Goal: Obtain resource: Obtain resource

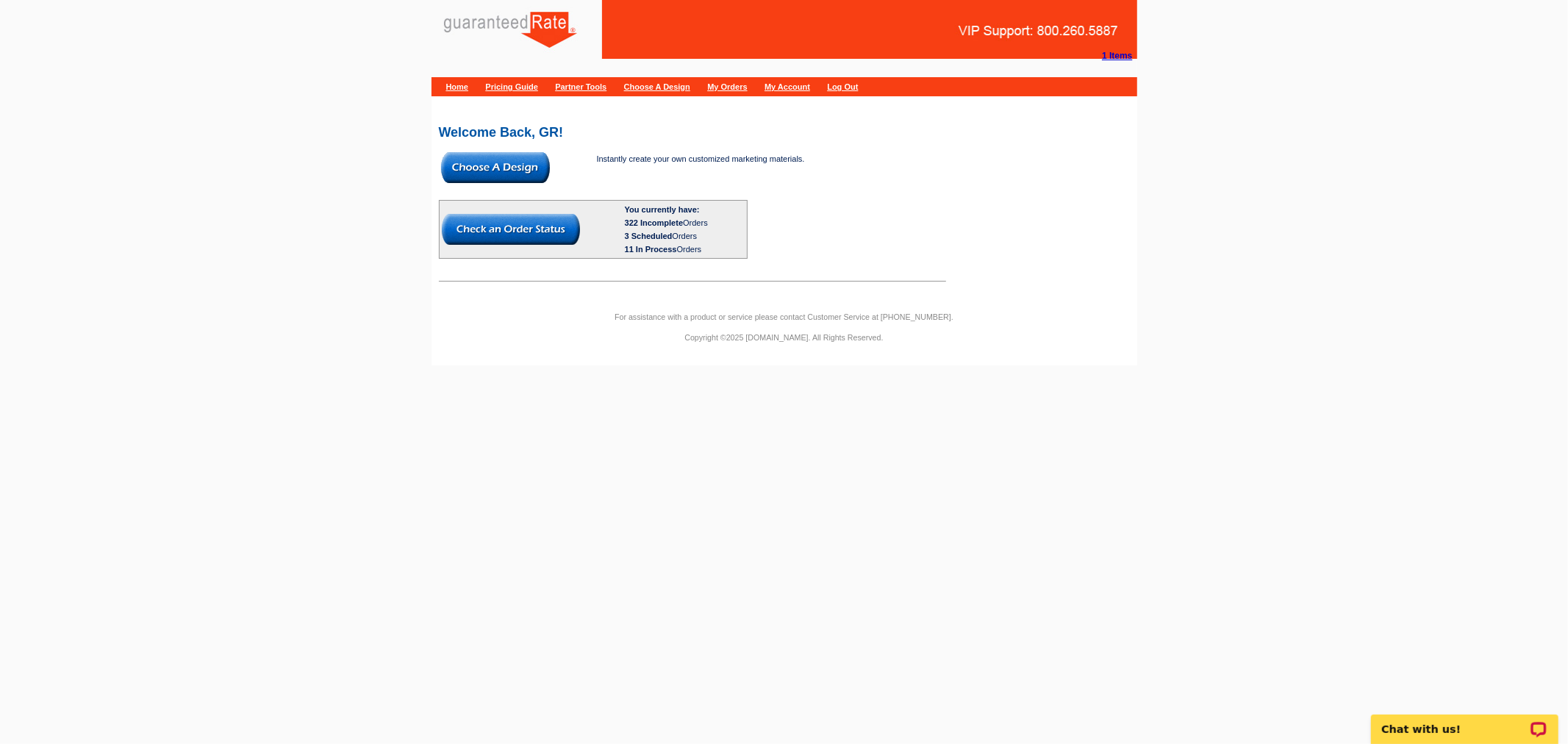
click at [483, 154] on img at bounding box center [495, 167] width 108 height 31
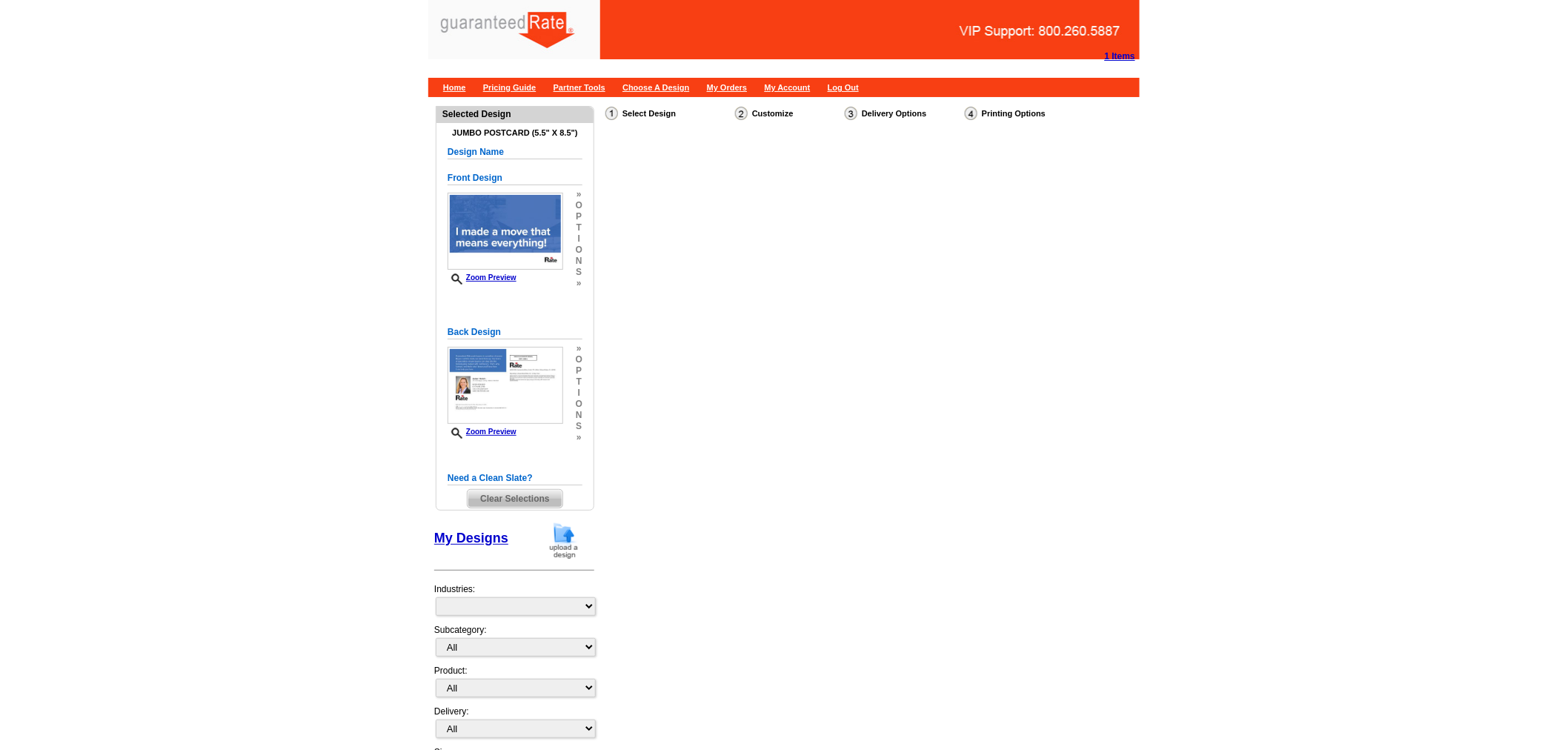
select select "1"
select select "2"
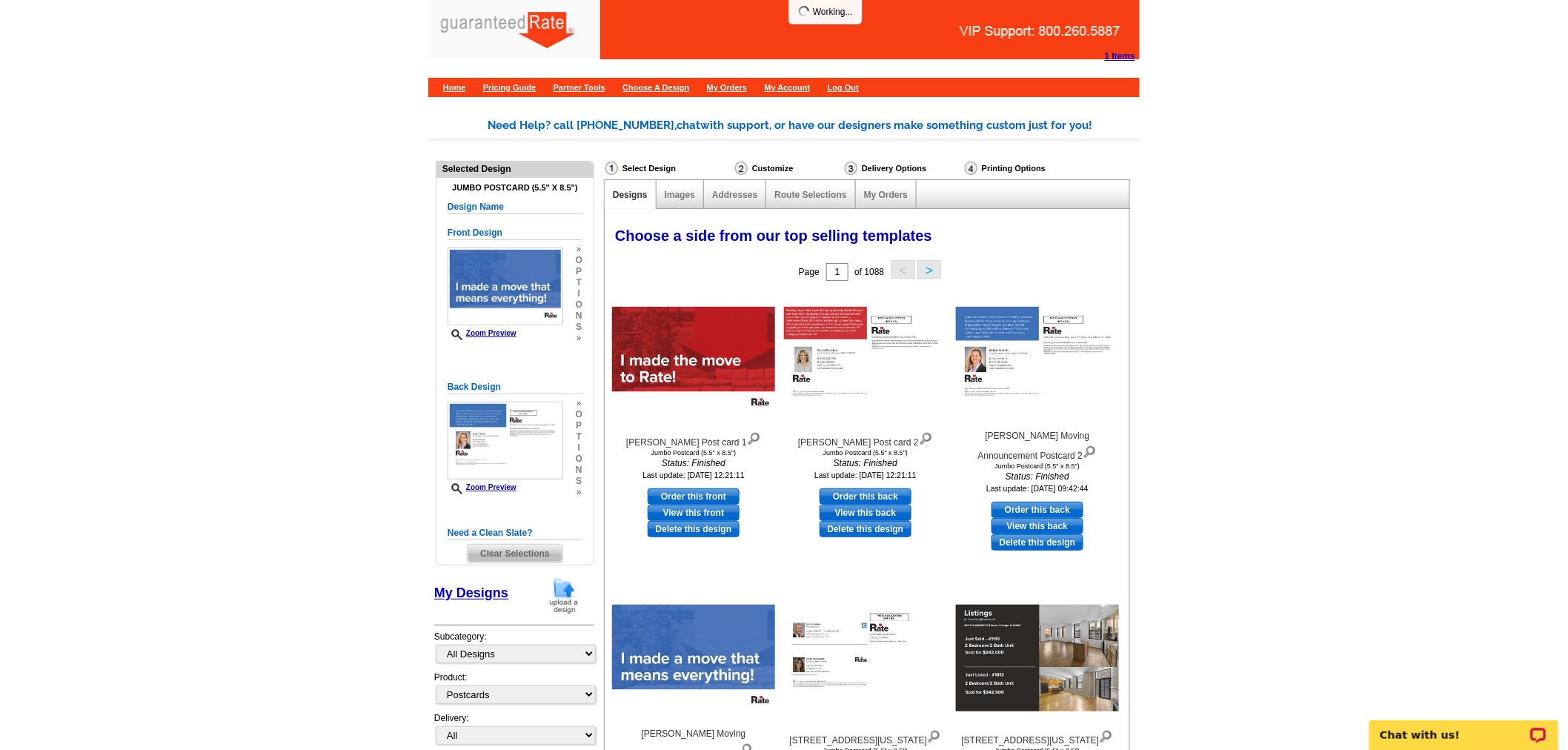
click at [566, 603] on img at bounding box center [563, 595] width 38 height 38
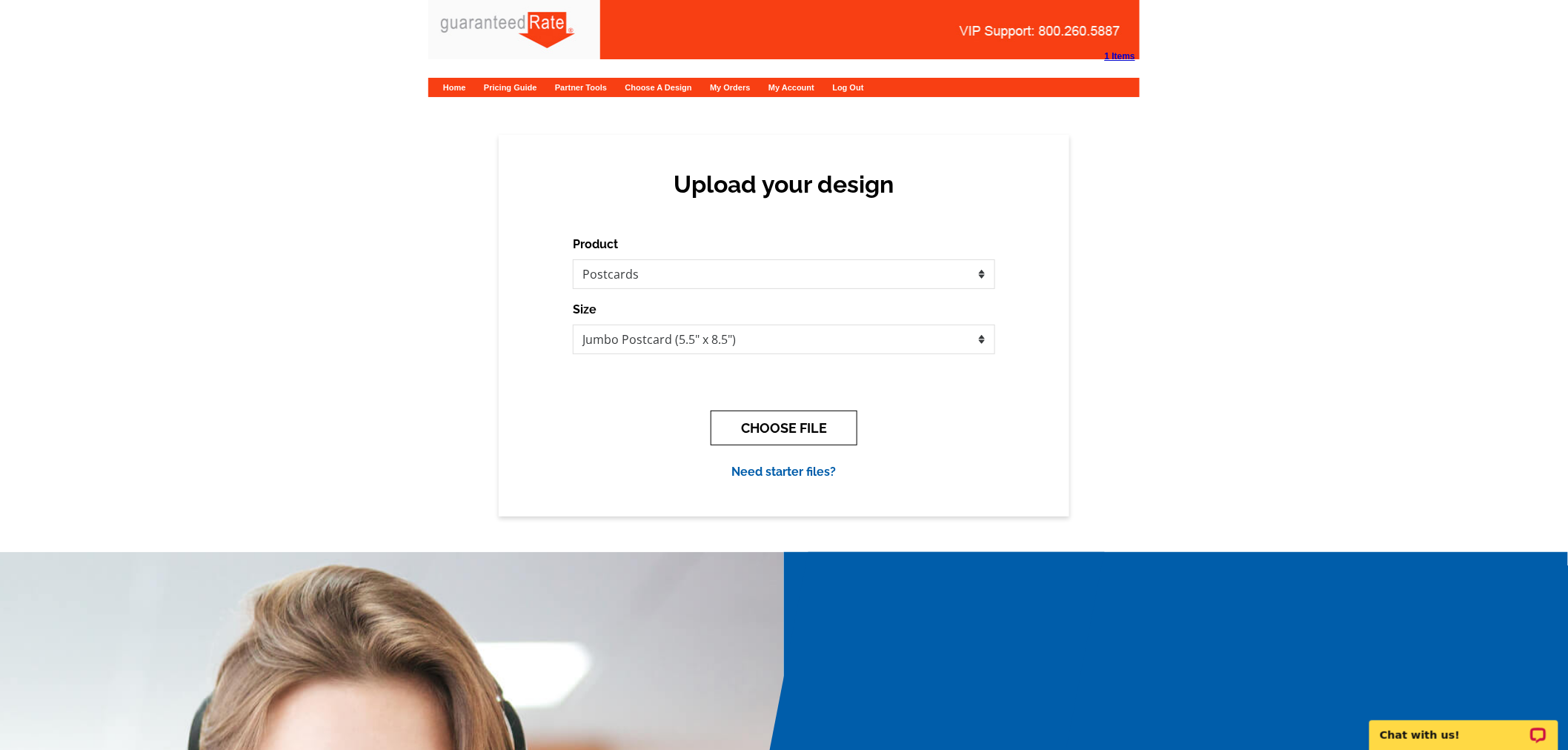
click at [743, 425] on button "CHOOSE FILE" at bounding box center [784, 428] width 147 height 35
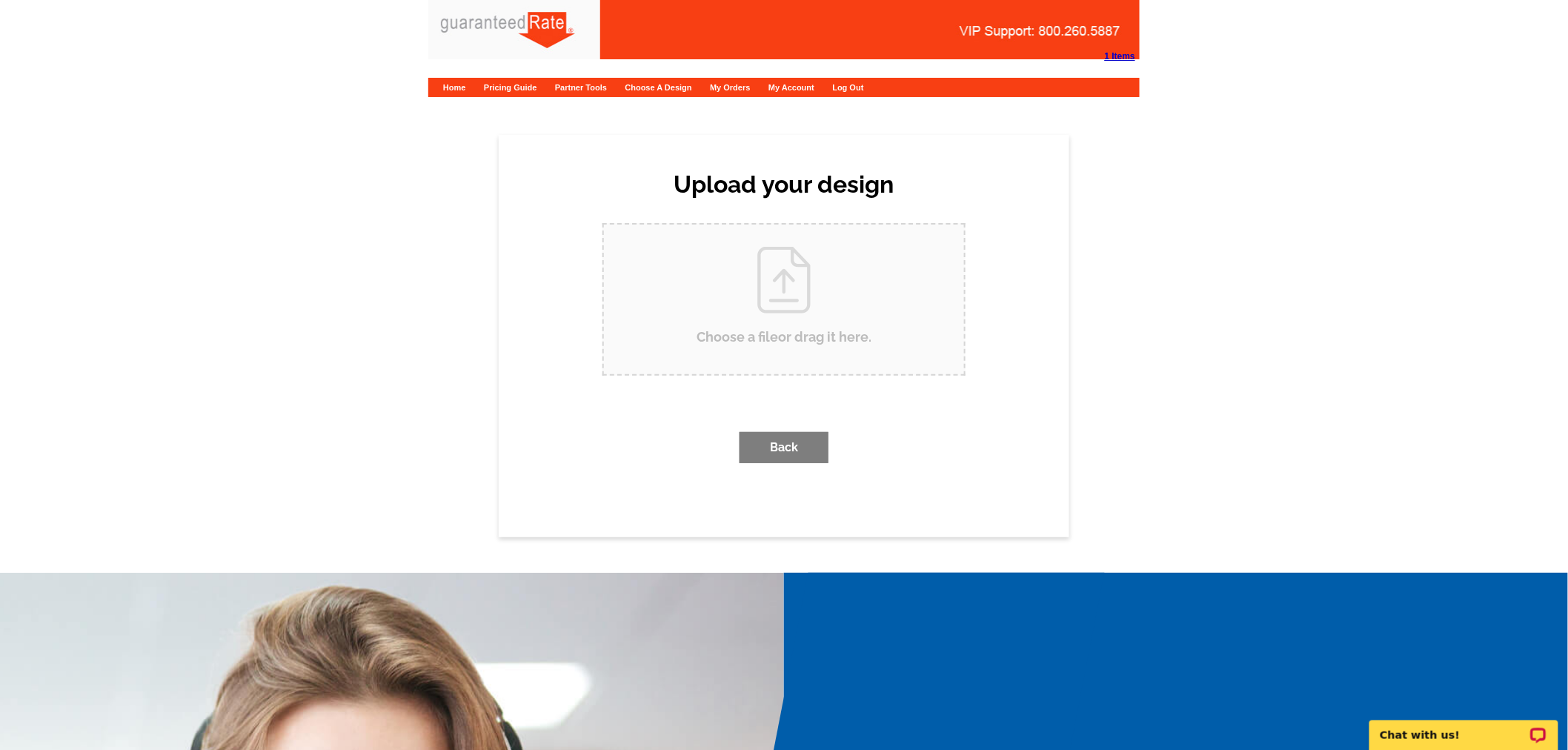
click at [698, 329] on input "Choose a file or drag it here ." at bounding box center [784, 300] width 361 height 149
type input "C:\fakepath\AJ DiCarlo moving postcard option 1.pdf"
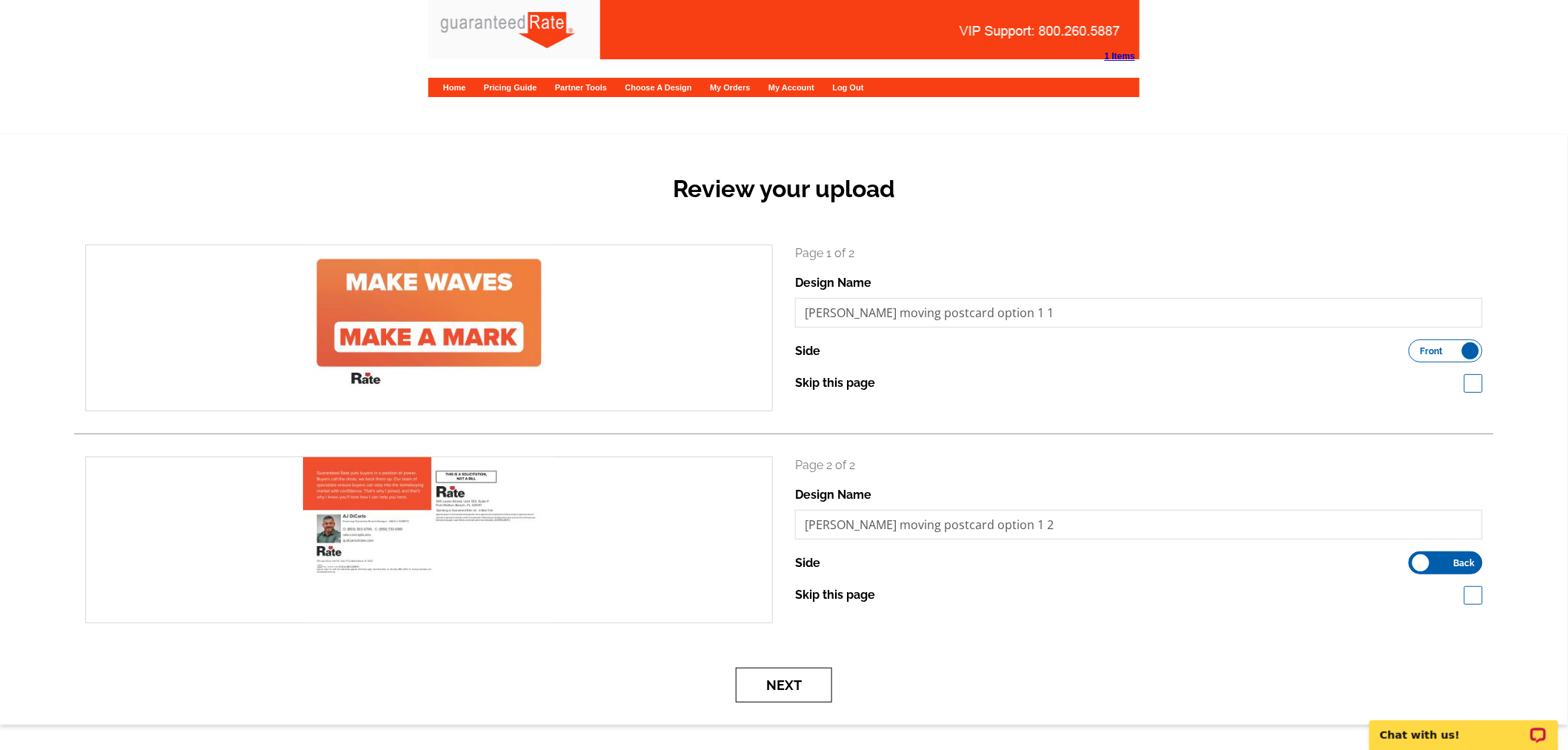
click at [827, 678] on button "Next" at bounding box center [784, 685] width 97 height 35
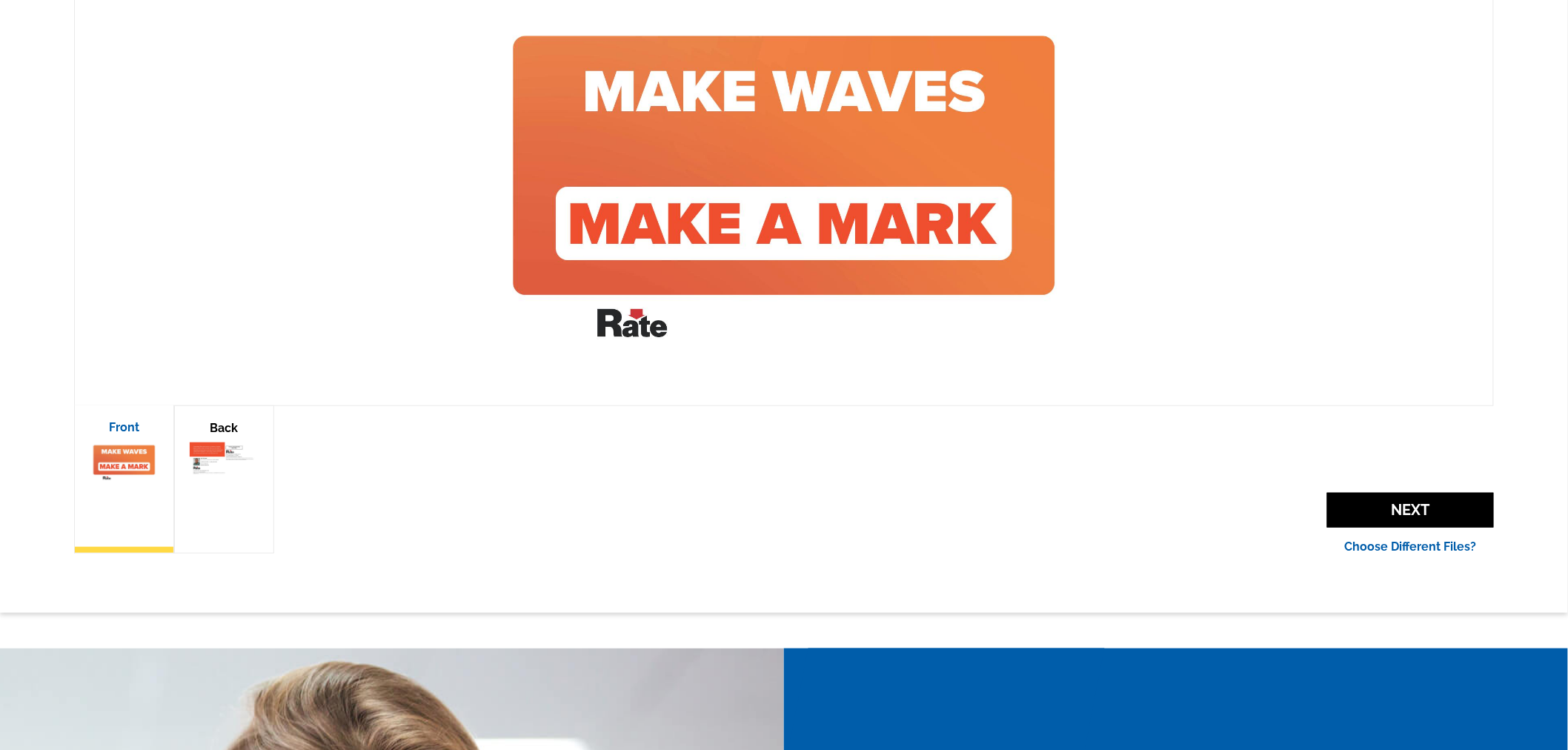
scroll to position [247, 0]
click at [1385, 509] on body "Chat with us!" at bounding box center [1419, 576] width 296 height 345
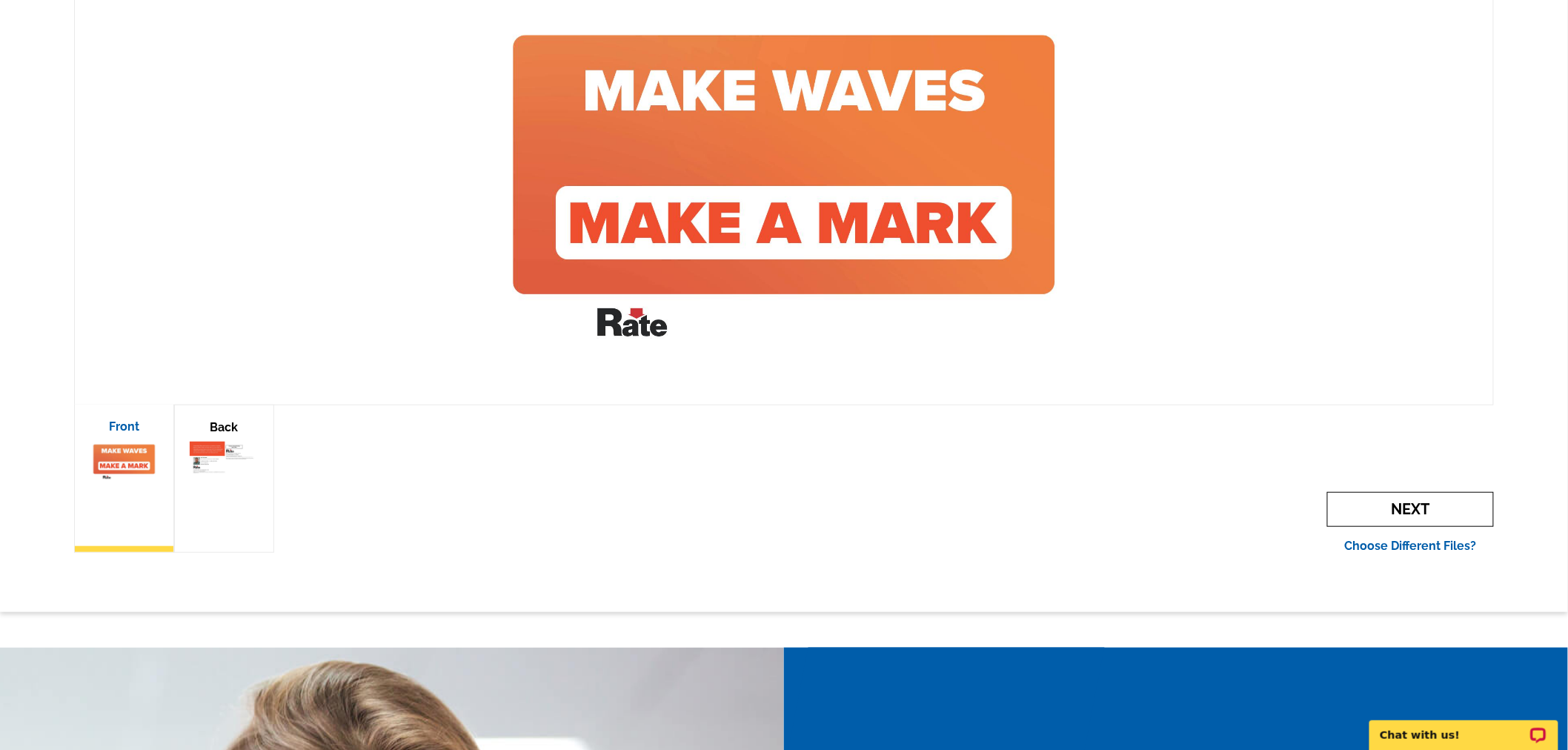
click at [1375, 510] on span "Next" at bounding box center [1410, 509] width 167 height 35
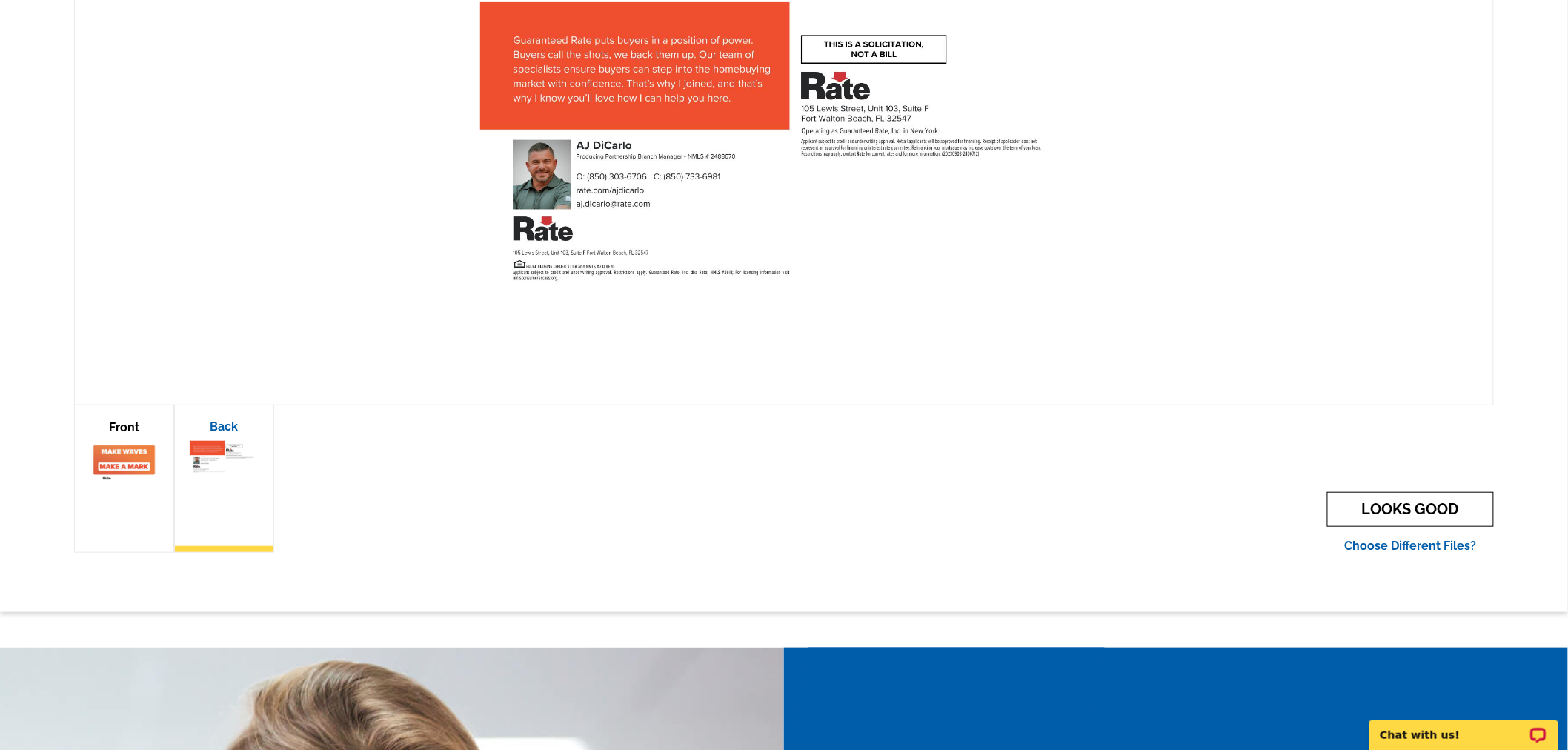
click at [1443, 505] on link "LOOKS GOOD" at bounding box center [1410, 509] width 167 height 35
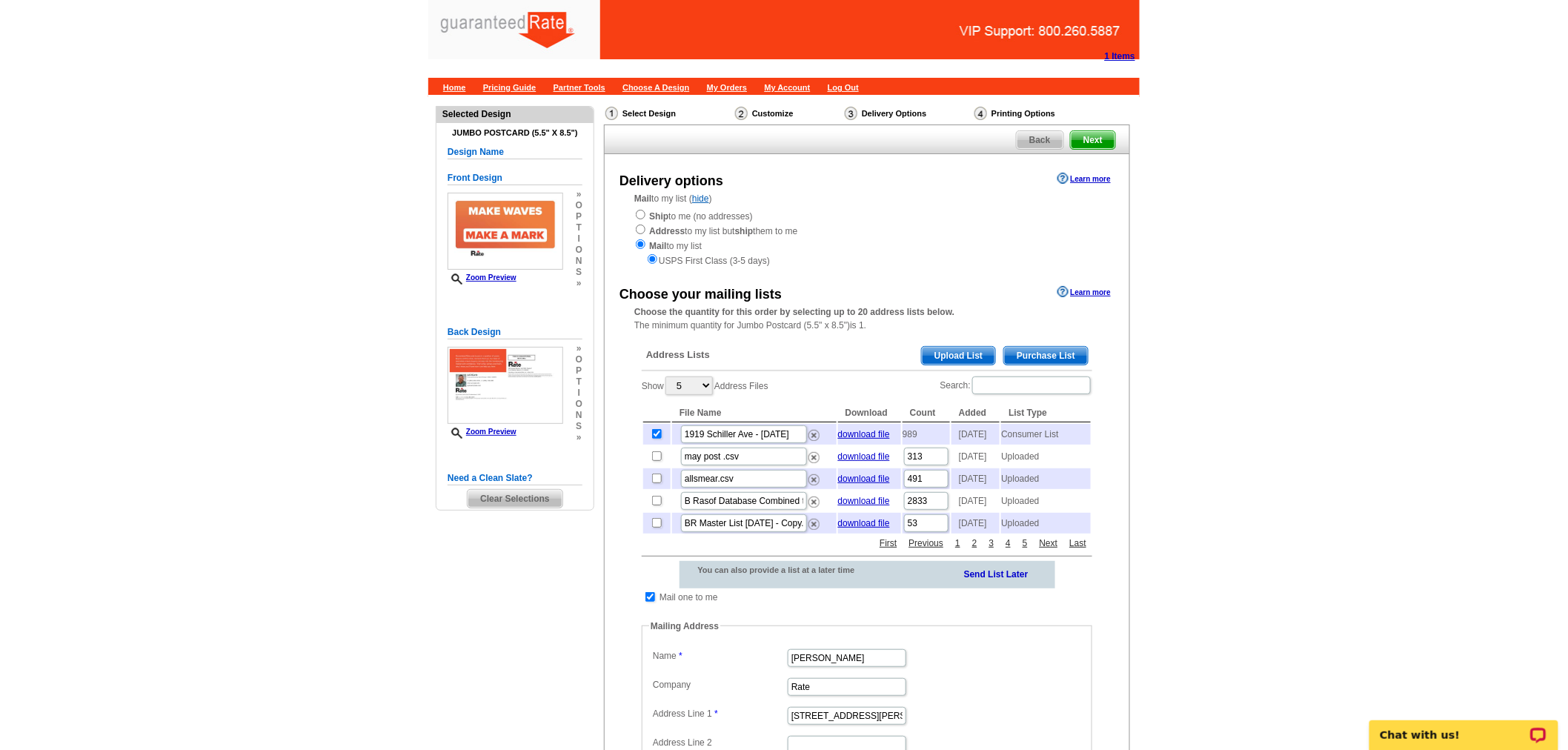
click at [1052, 352] on span "Purchase List" at bounding box center [1045, 356] width 84 height 18
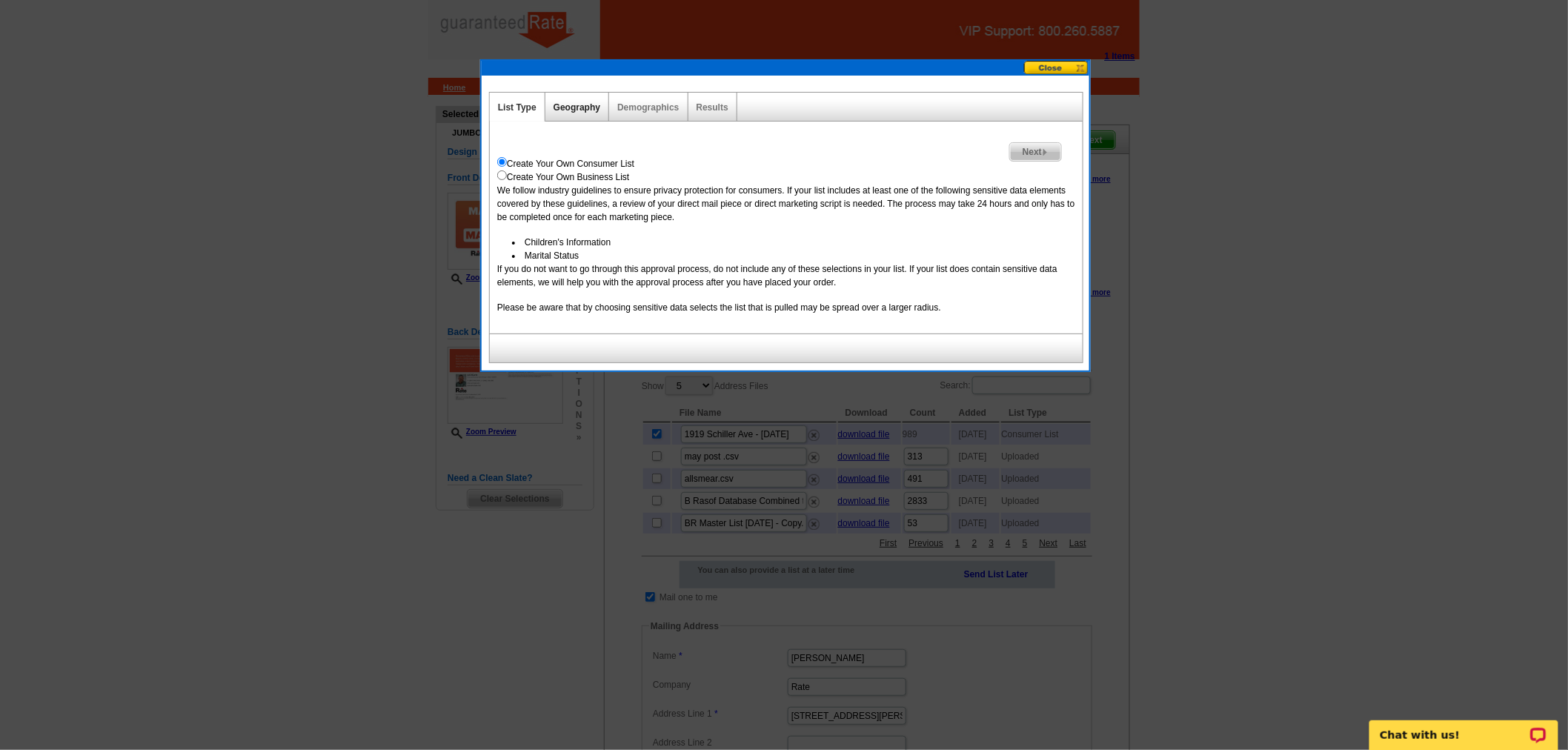
click at [568, 106] on link "Geography" at bounding box center [577, 108] width 47 height 11
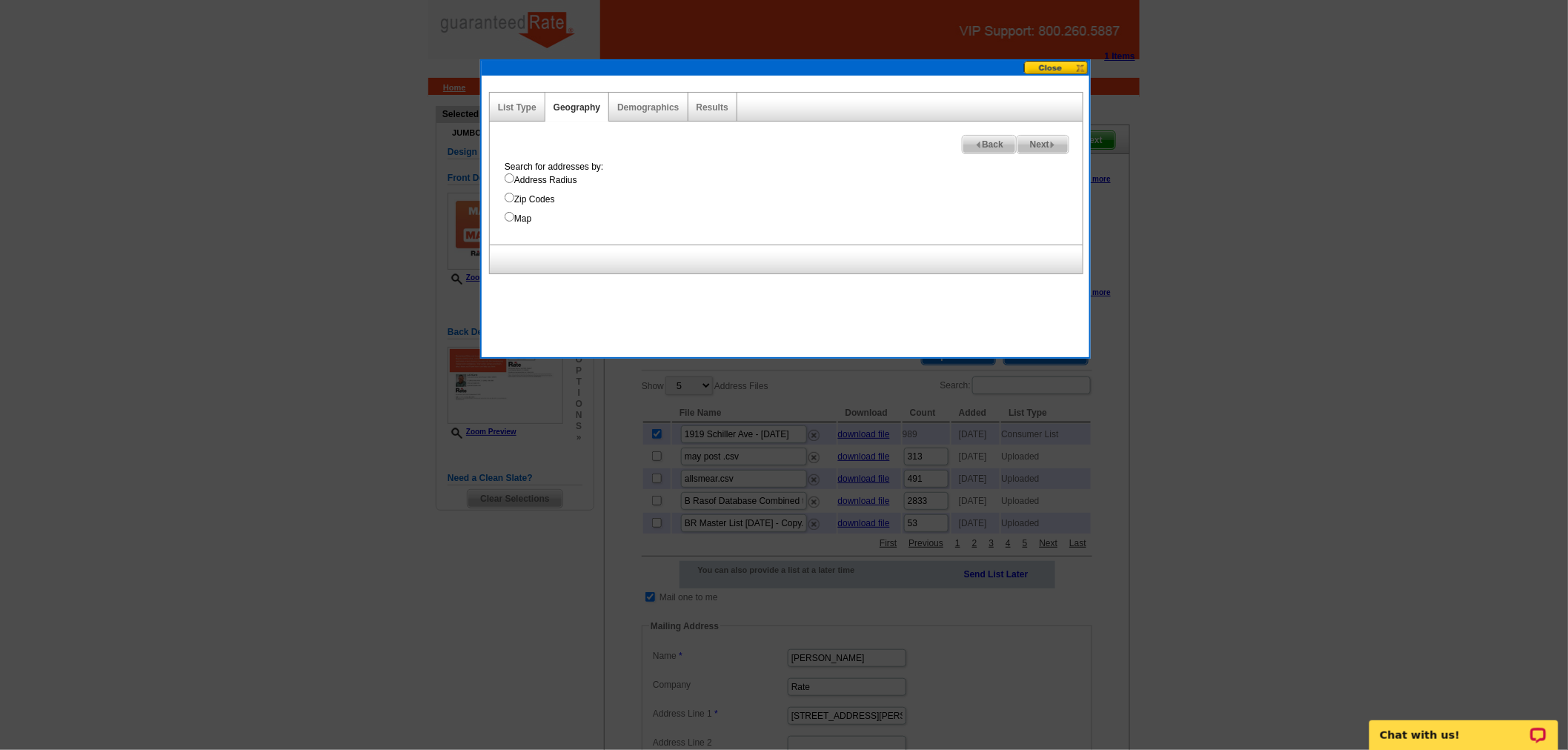
click at [513, 180] on input "Address Radius" at bounding box center [509, 178] width 10 height 10
radio input "true"
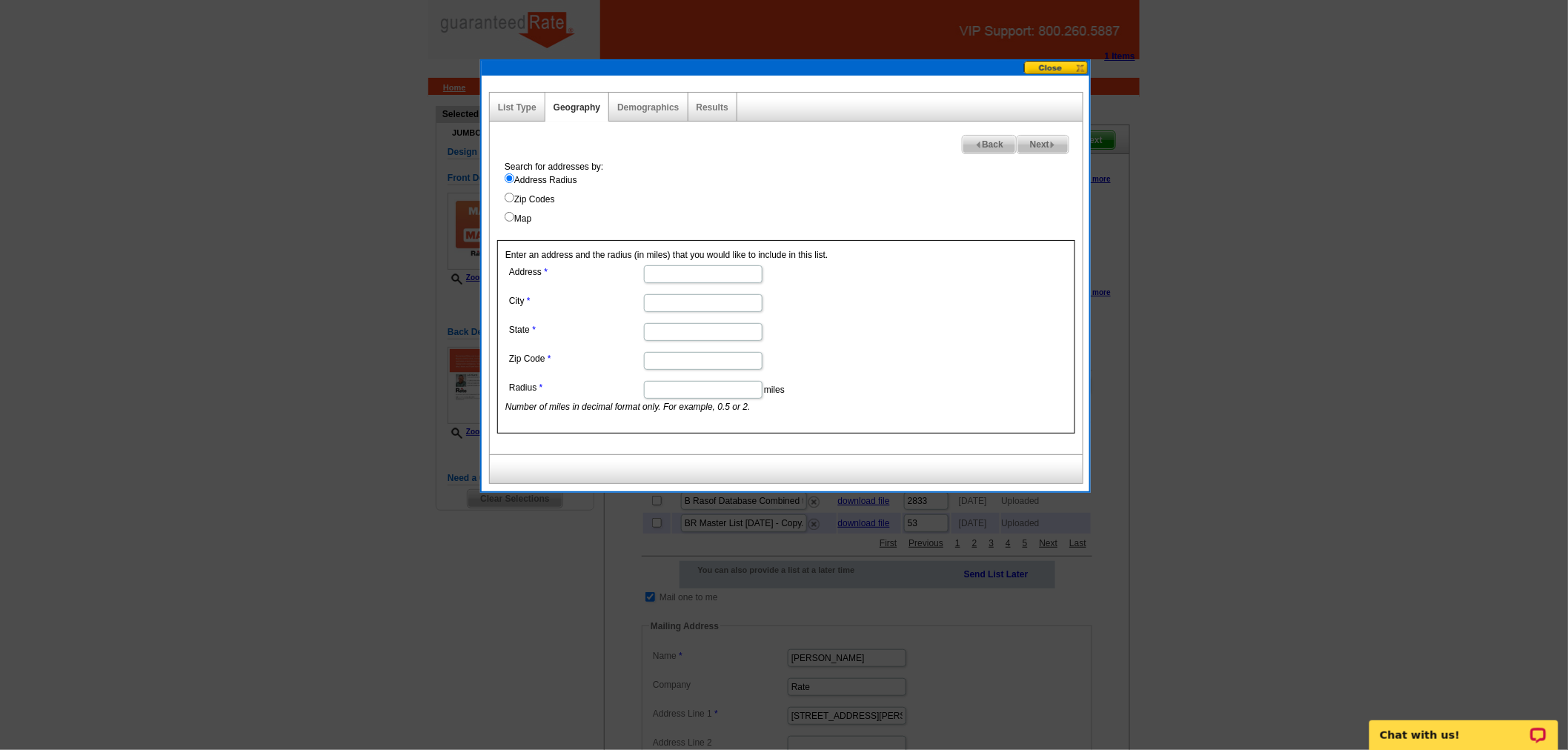
click at [685, 270] on input "Address" at bounding box center [703, 275] width 118 height 18
click at [670, 269] on input "Address" at bounding box center [703, 275] width 118 height 18
type input "1919 [GEOGRAPHIC_DATA]"
click at [660, 305] on input "City" at bounding box center [703, 303] width 118 height 18
type input "Wilmette"
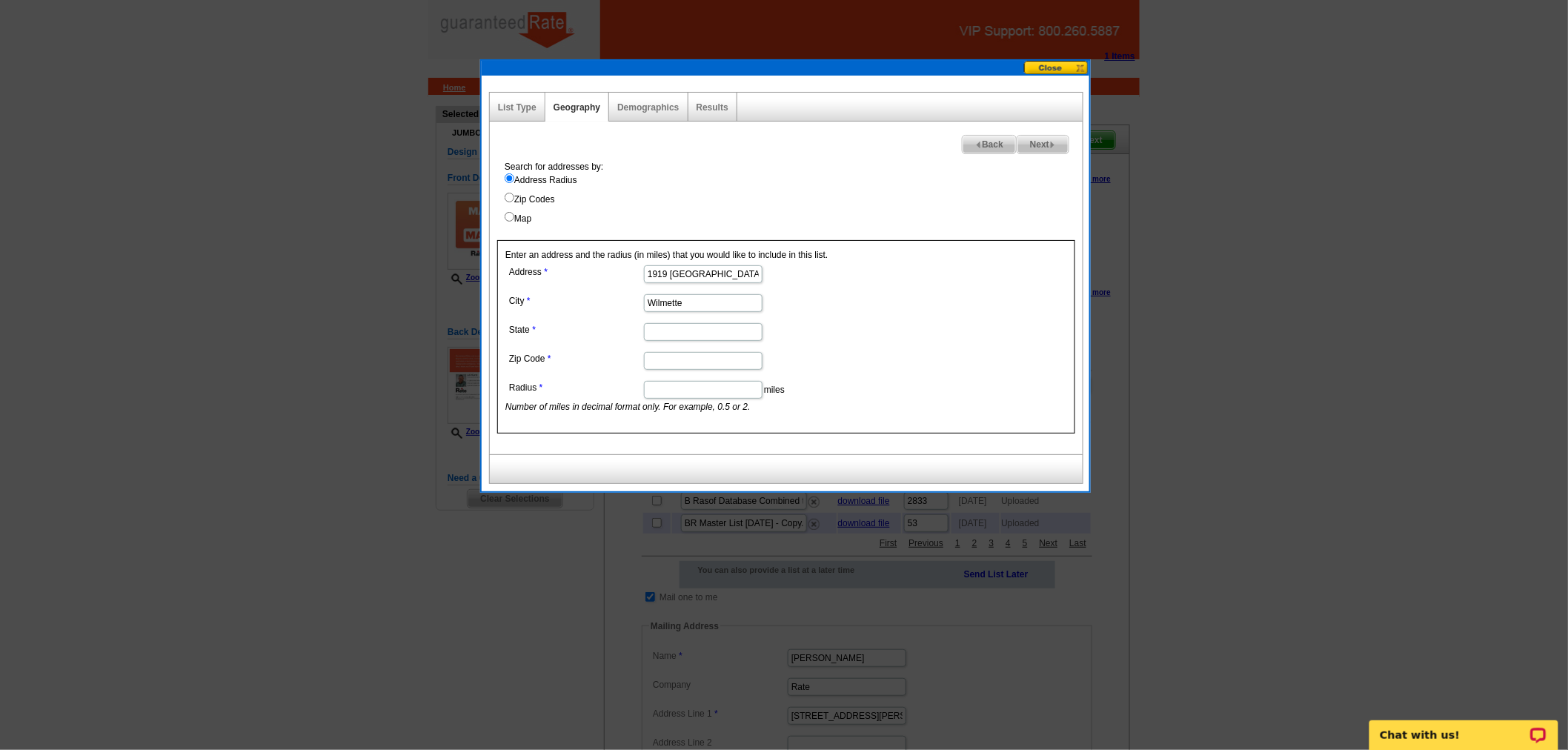
click at [685, 328] on input "State" at bounding box center [703, 332] width 118 height 18
type input "IL"
click at [676, 364] on input "Zip Code" at bounding box center [703, 361] width 118 height 18
type input "60091"
click at [715, 387] on input "Radius" at bounding box center [703, 390] width 118 height 18
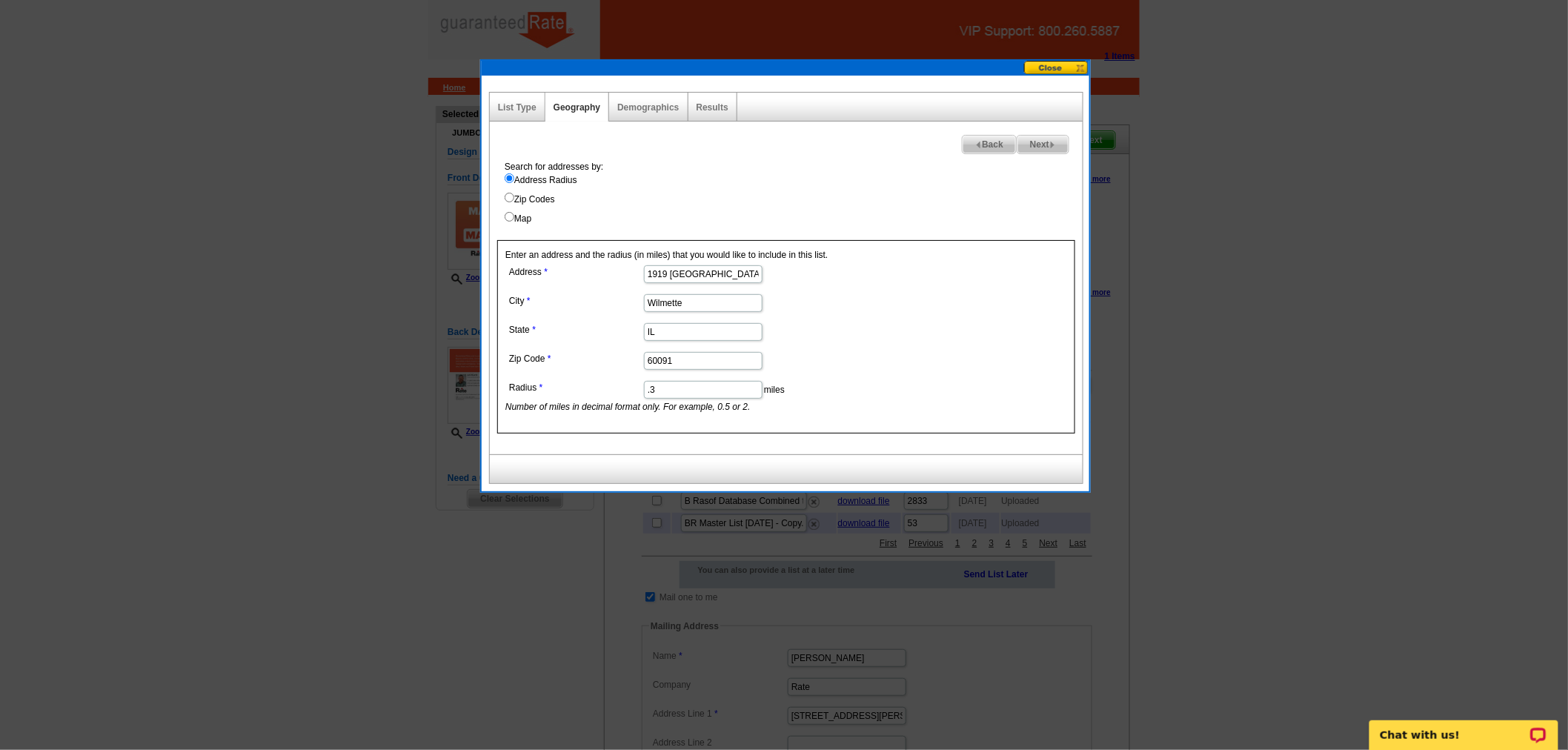
type input ".3"
click at [971, 374] on form "Address [STREET_ADDRESS] [GEOGRAPHIC_DATA] [US_STATE] Zip Code 60091 Radius .3 …" at bounding box center [786, 337] width 562 height 152
click at [1032, 143] on span "Next" at bounding box center [1043, 145] width 51 height 18
select select
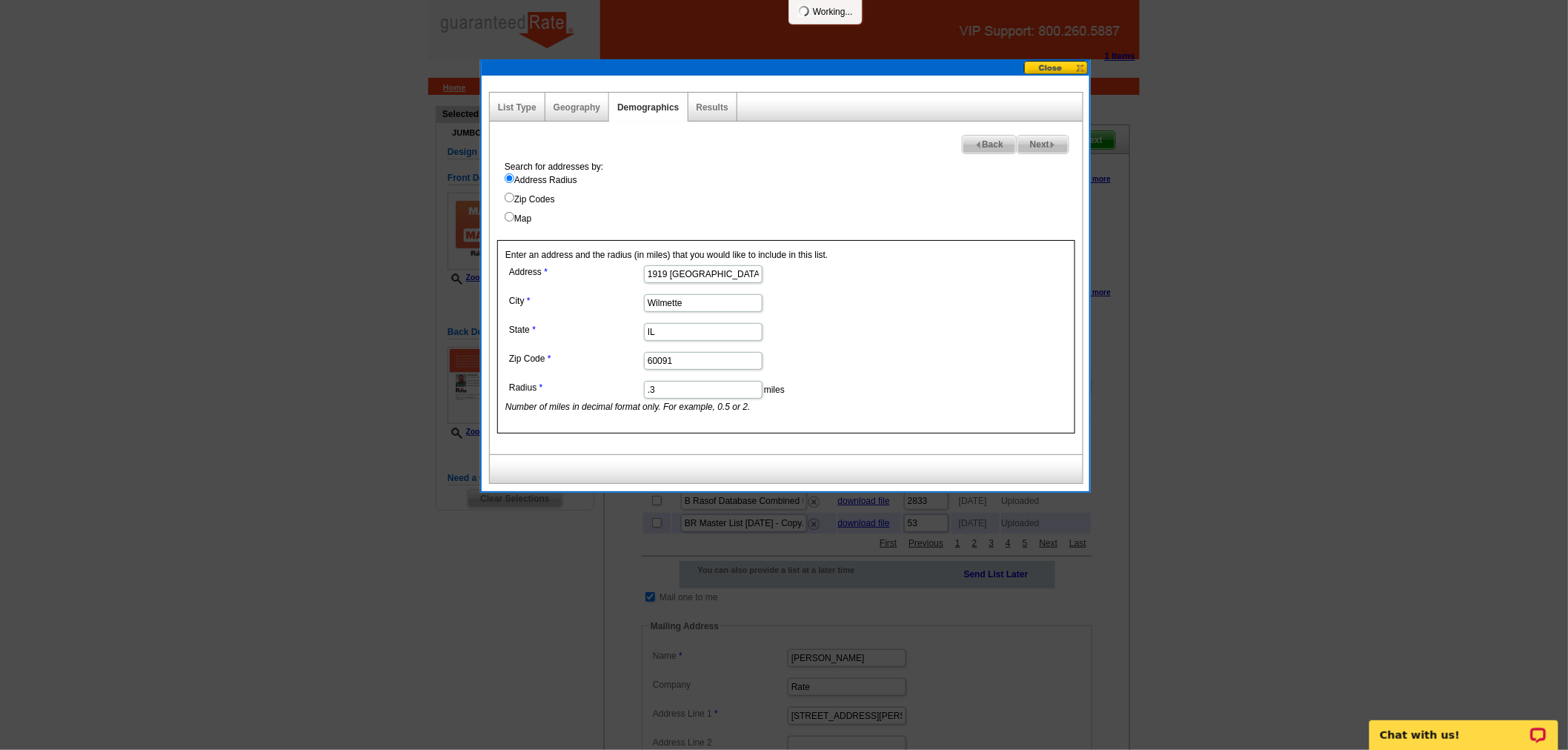
select select
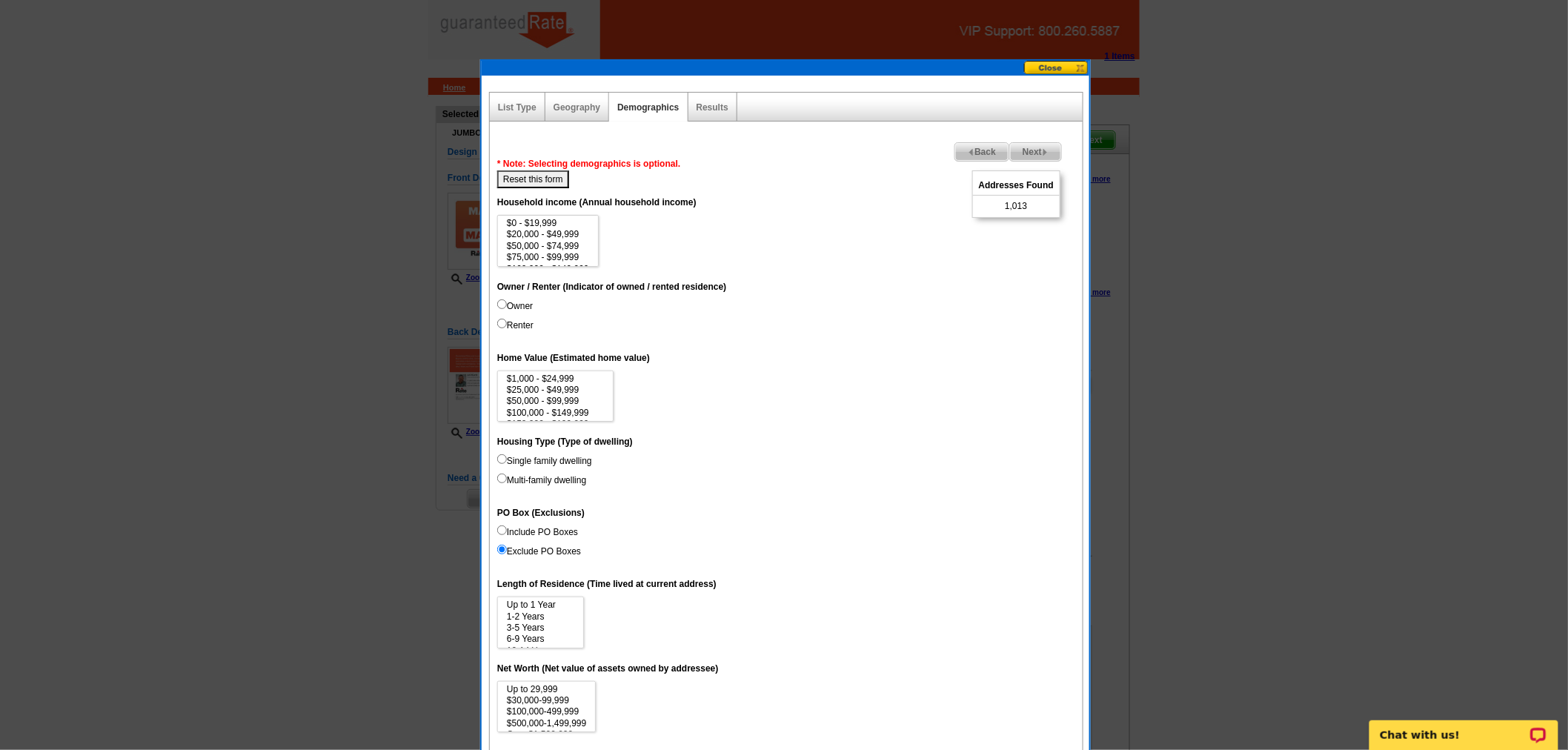
click at [498, 301] on input "Owner" at bounding box center [502, 304] width 10 height 10
radio input "true"
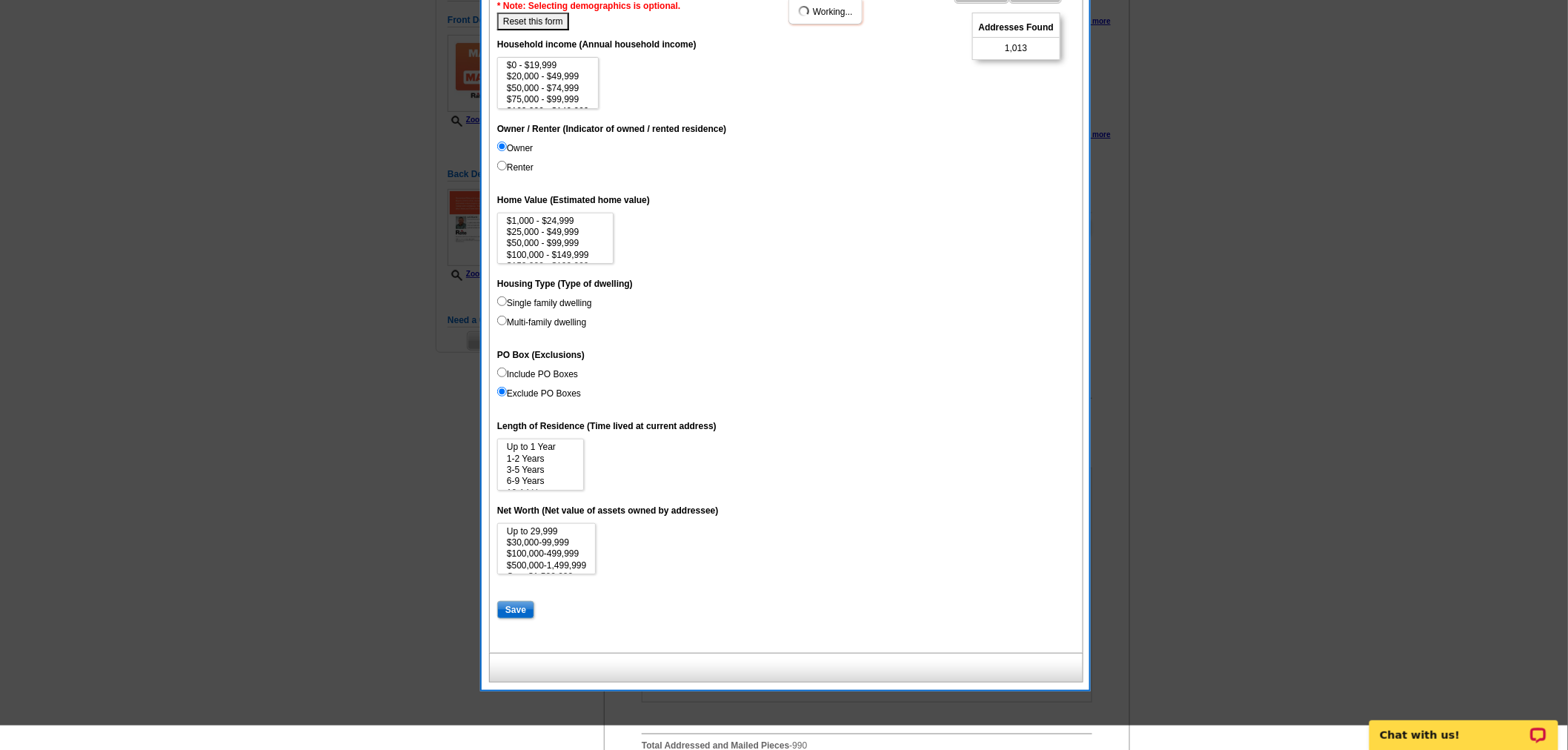
scroll to position [164, 0]
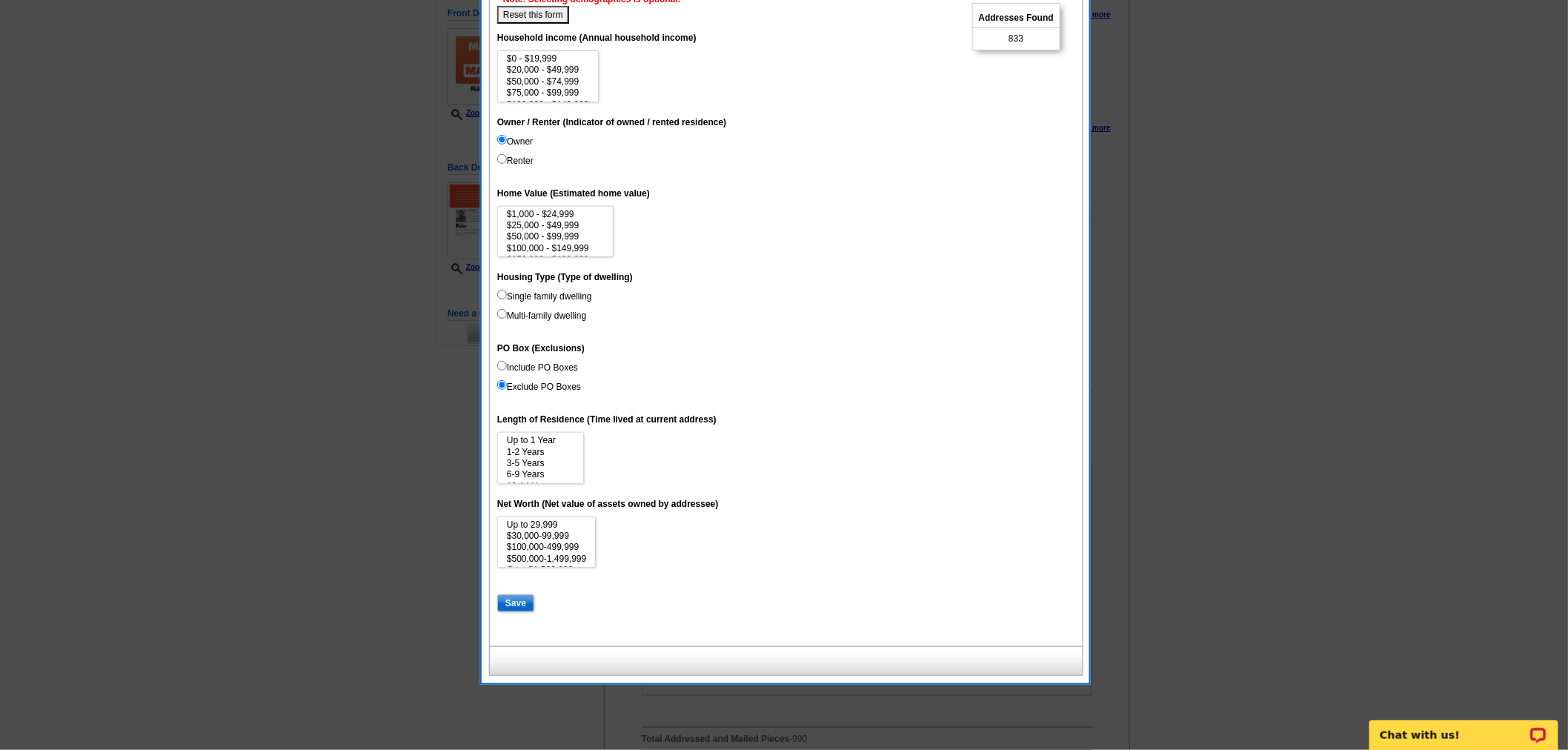
click at [499, 291] on input "Single family dwelling" at bounding box center [502, 294] width 10 height 10
radio input "true"
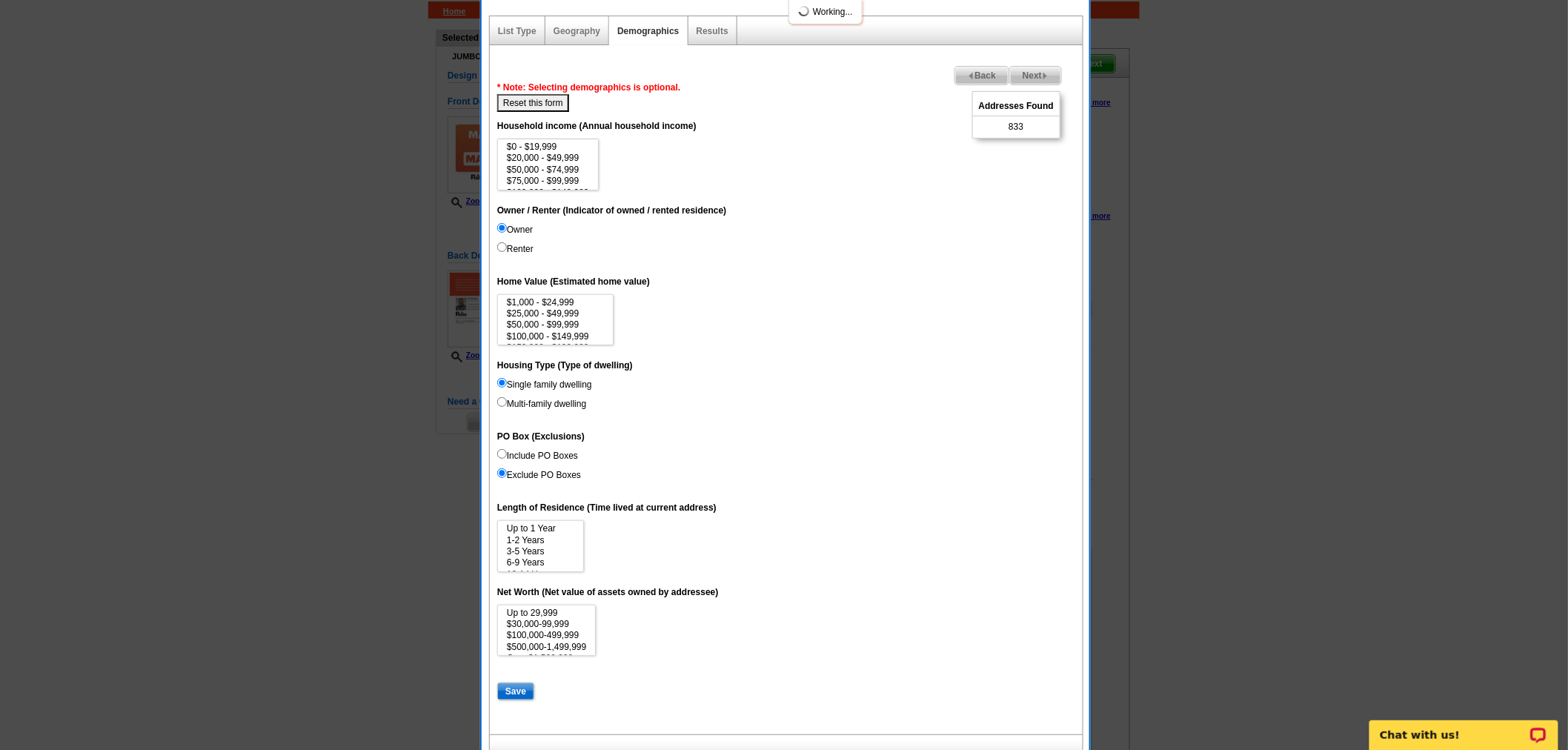
scroll to position [0, 0]
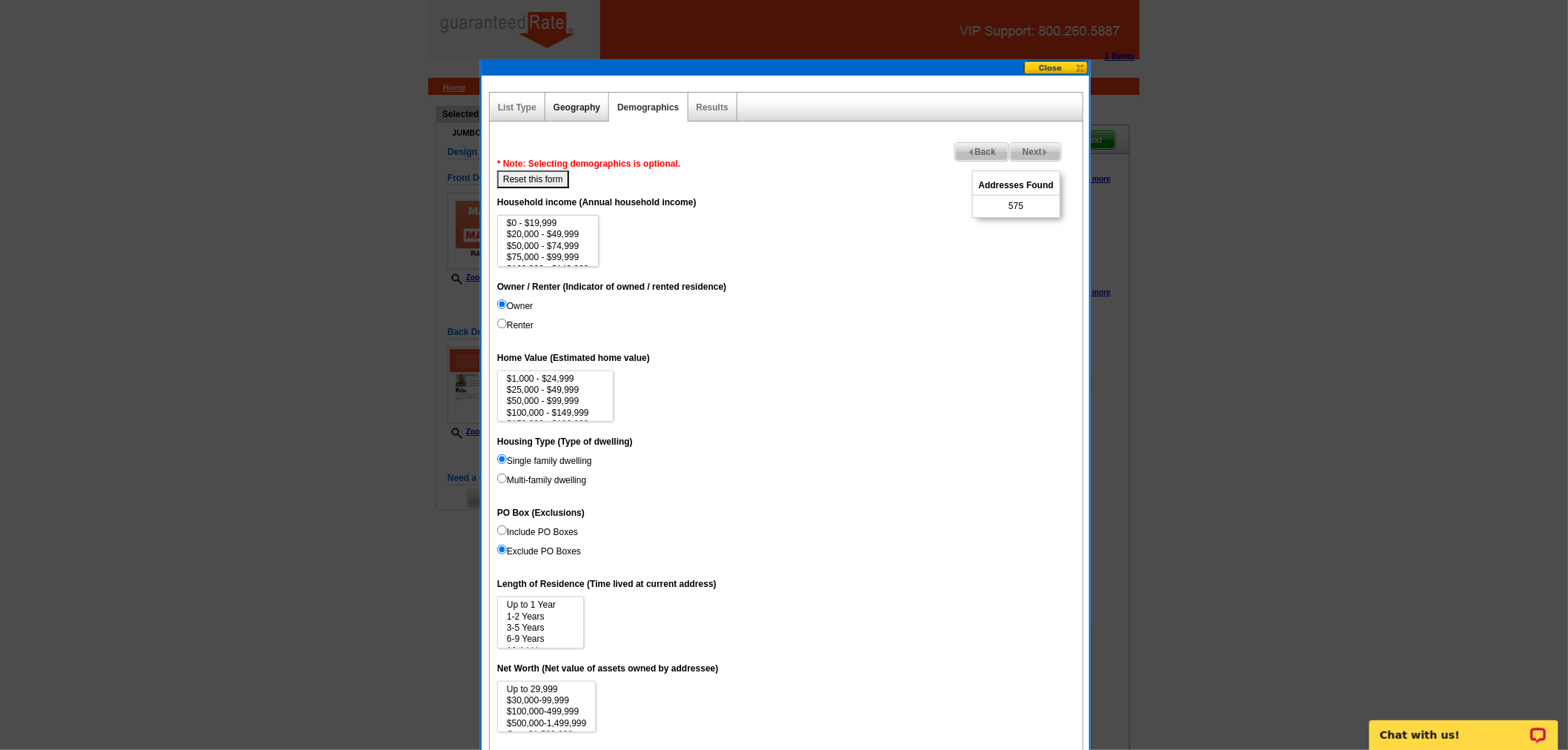
click at [574, 108] on link "Geography" at bounding box center [577, 108] width 47 height 11
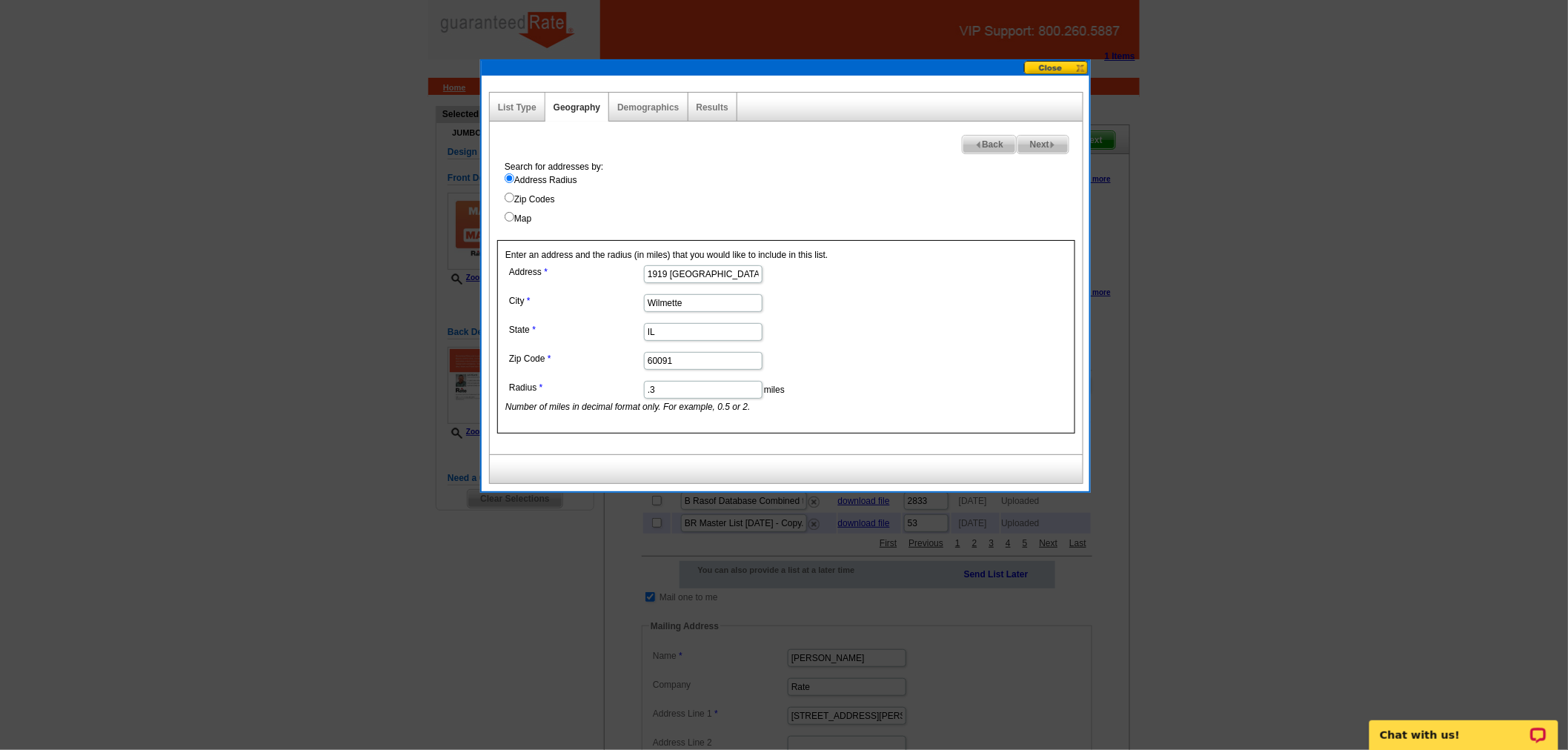
click at [671, 392] on input ".3" at bounding box center [703, 390] width 118 height 18
type input ".6"
click at [950, 367] on form "Address [STREET_ADDRESS] [GEOGRAPHIC_DATA] [US_STATE] Zip Code 60091 Radius .6 …" at bounding box center [786, 337] width 562 height 152
click at [1036, 150] on span "Next" at bounding box center [1043, 145] width 51 height 18
select select
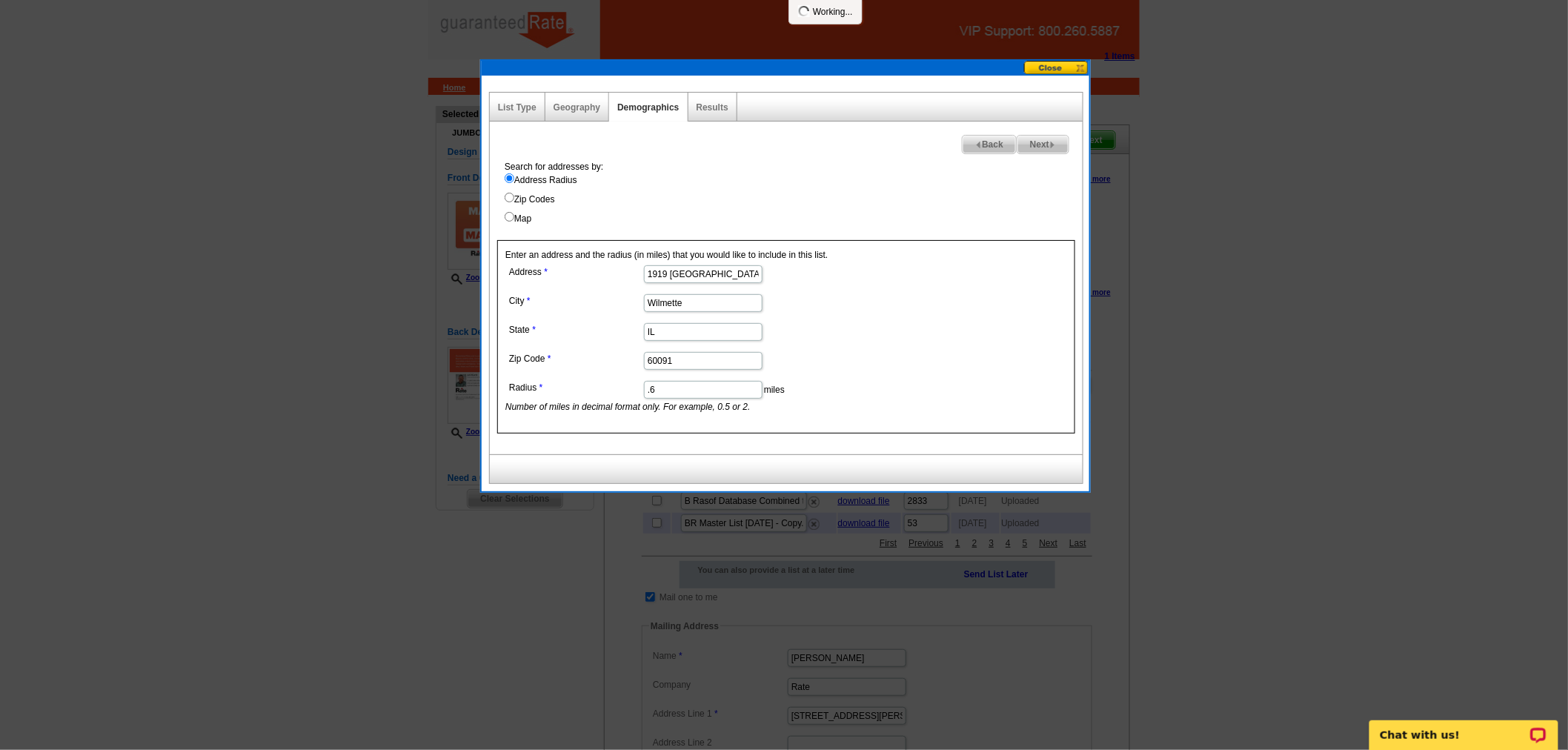
select select
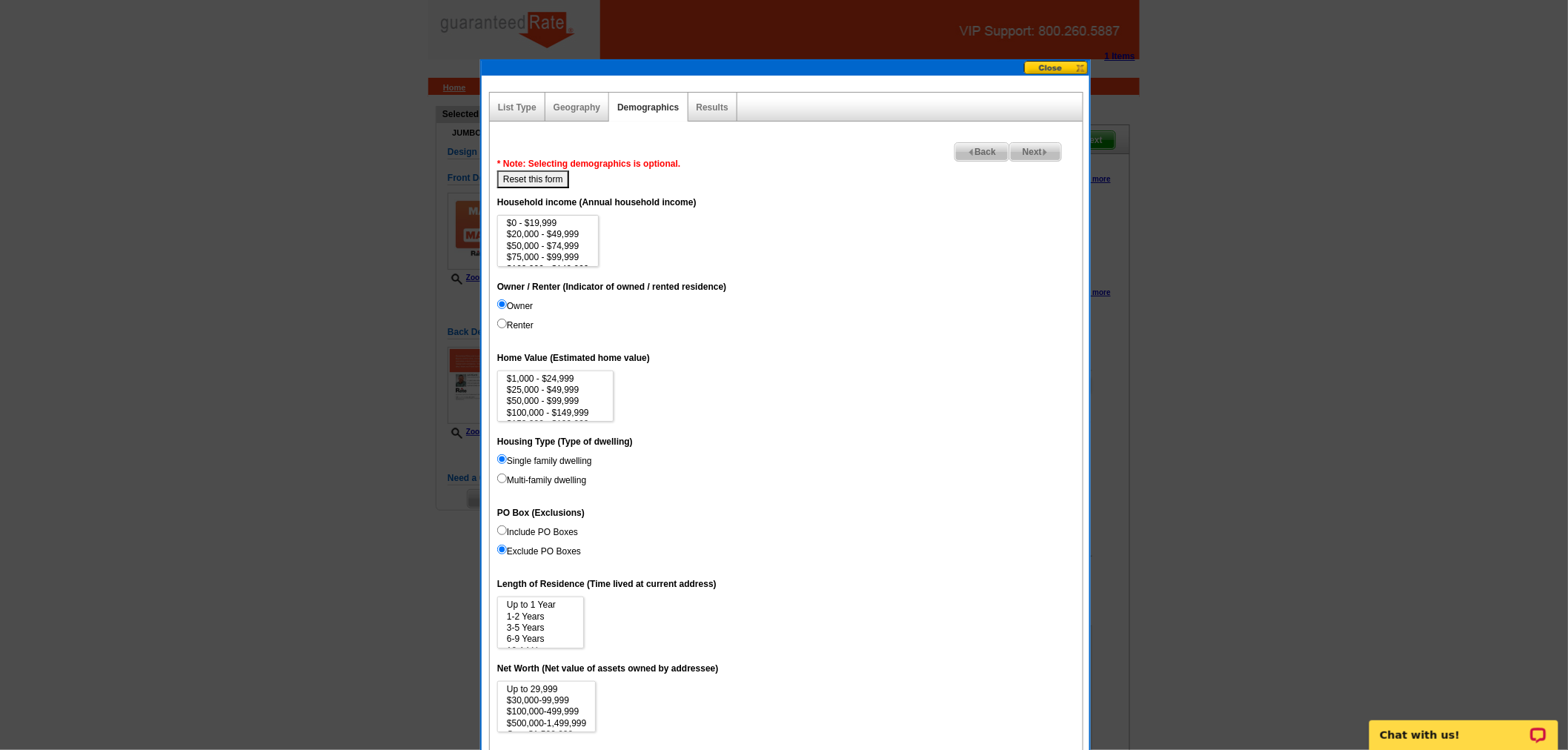
click at [1020, 149] on span "Next" at bounding box center [1036, 152] width 51 height 18
click at [573, 109] on link "Geography" at bounding box center [577, 108] width 47 height 11
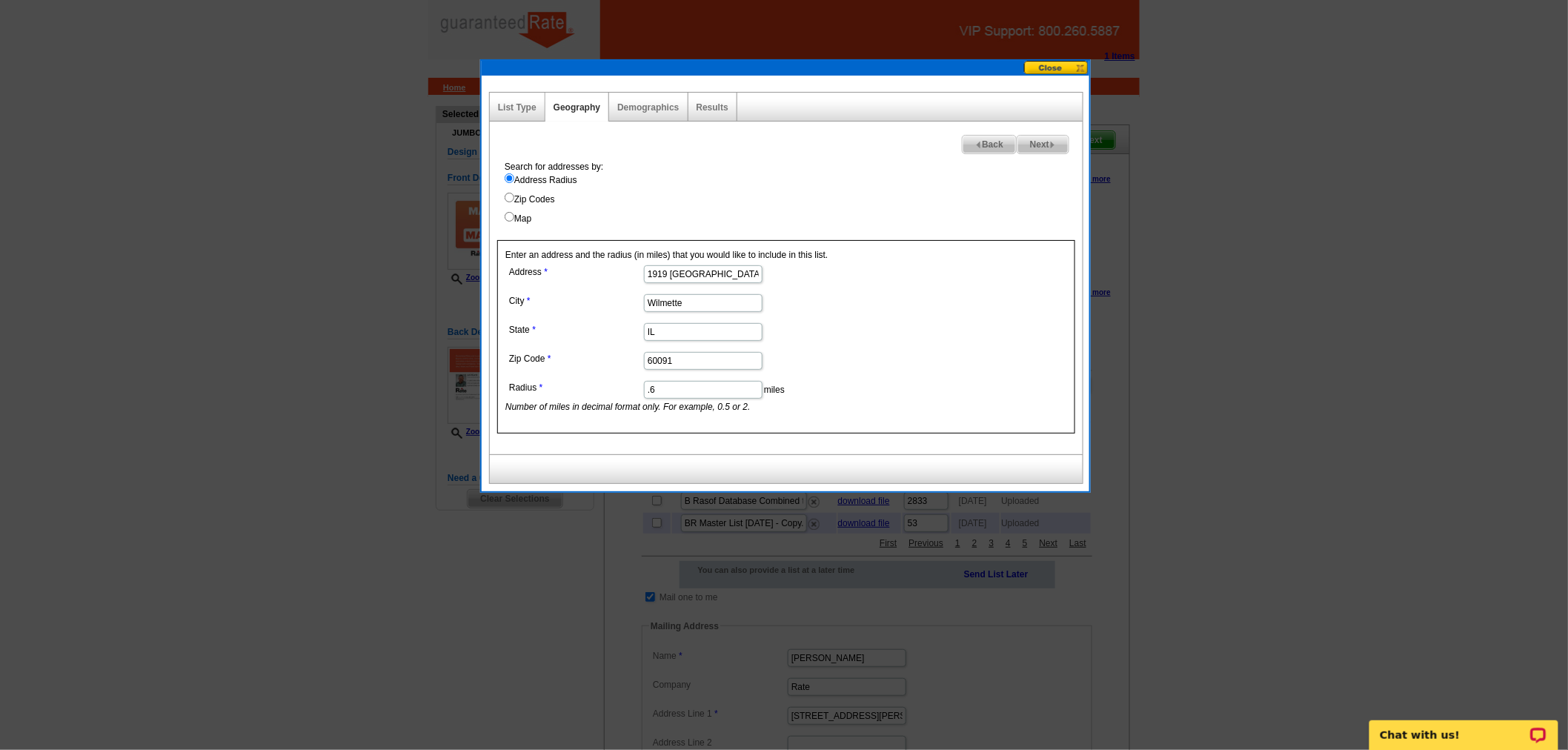
click at [698, 395] on input ".6" at bounding box center [703, 390] width 118 height 18
type input ".4"
click at [879, 257] on div "Enter an address and the radius (in miles) that you would like to include in th…" at bounding box center [786, 337] width 578 height 193
click at [1024, 140] on span "Next" at bounding box center [1043, 145] width 51 height 18
select select
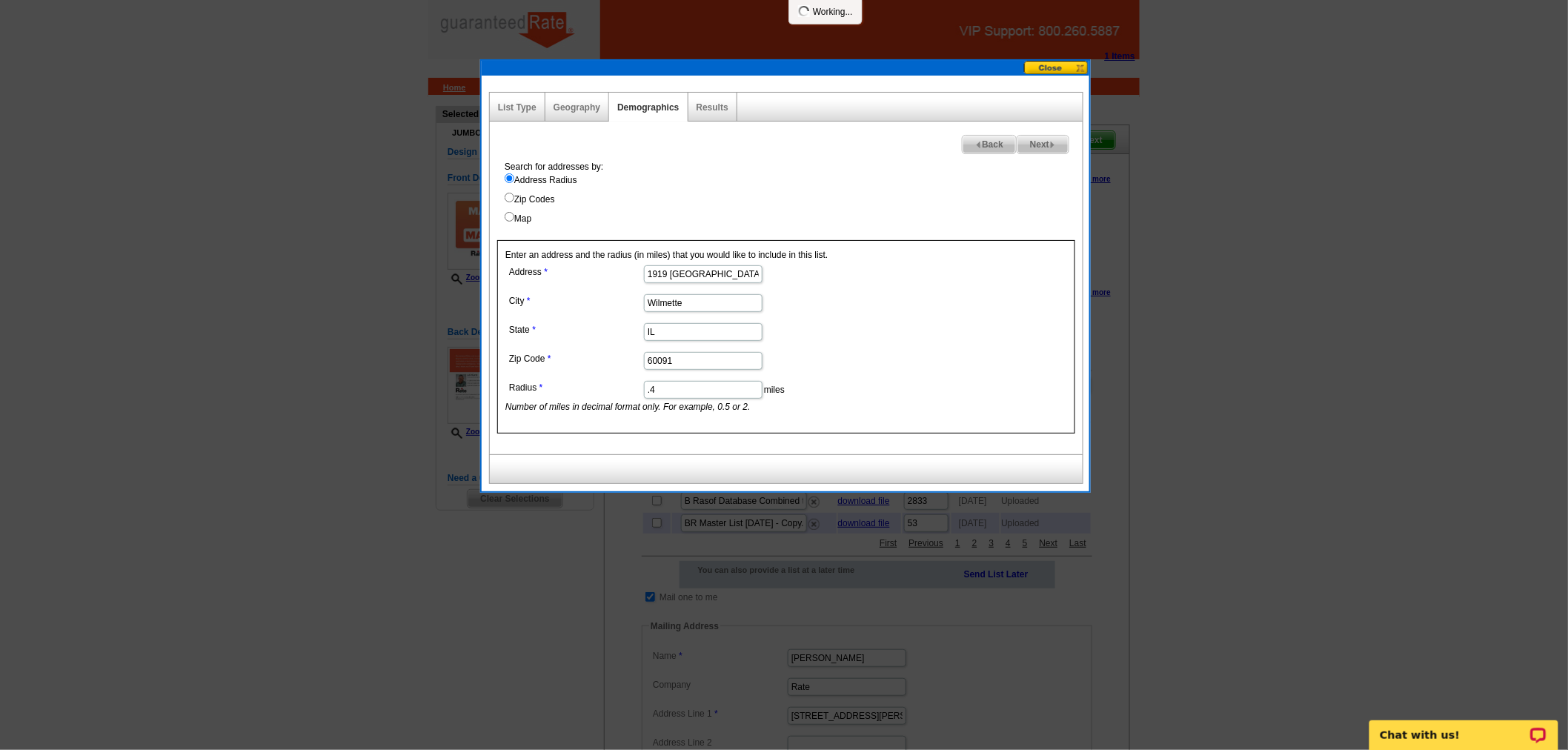
select select
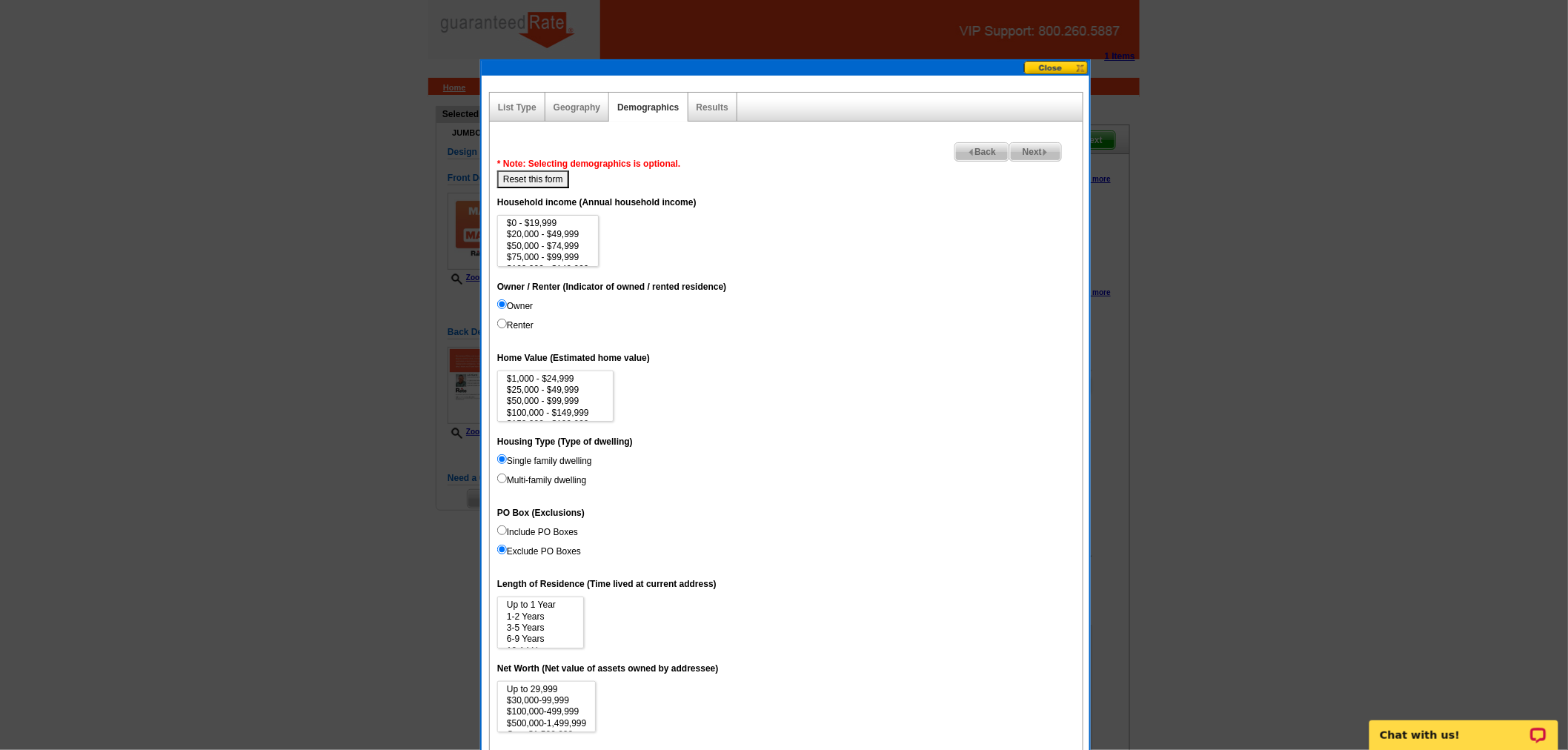
click at [1024, 146] on span "Next" at bounding box center [1036, 152] width 51 height 18
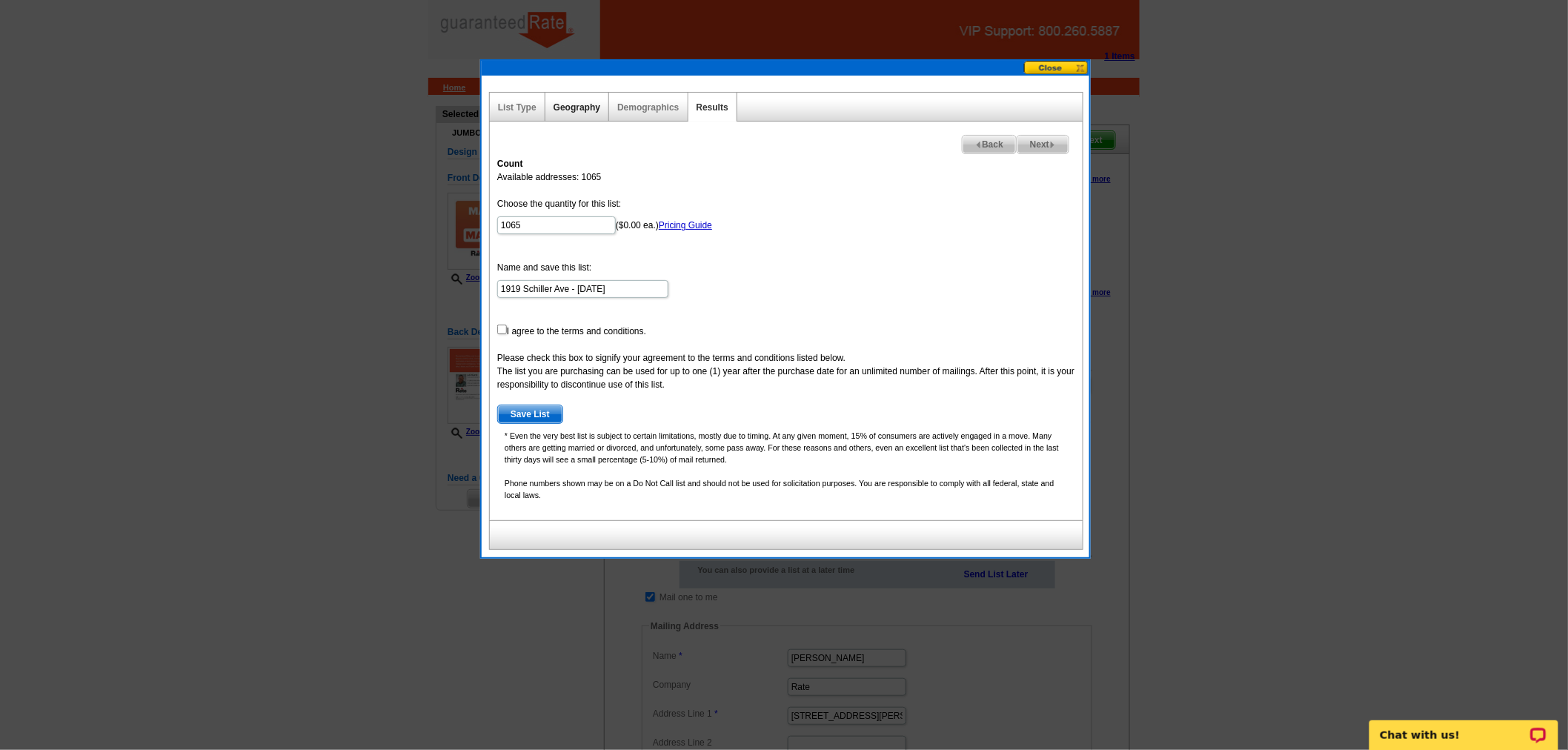
click at [581, 107] on link "Geography" at bounding box center [577, 108] width 47 height 11
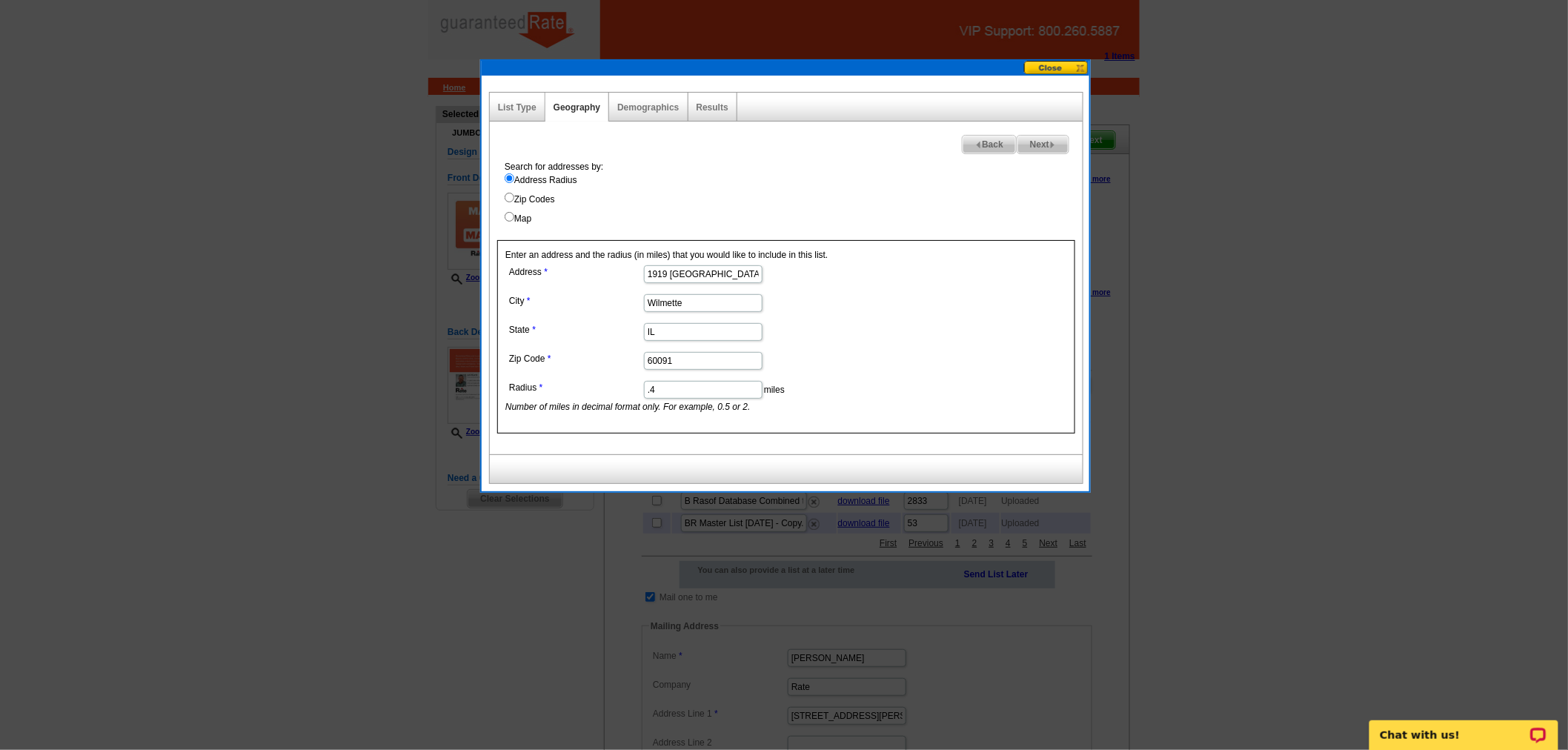
click at [694, 389] on input ".4" at bounding box center [703, 390] width 118 height 18
type input ".38"
click at [879, 349] on dd "60091" at bounding box center [702, 360] width 394 height 23
click at [1028, 145] on span "Next" at bounding box center [1043, 145] width 51 height 18
select select
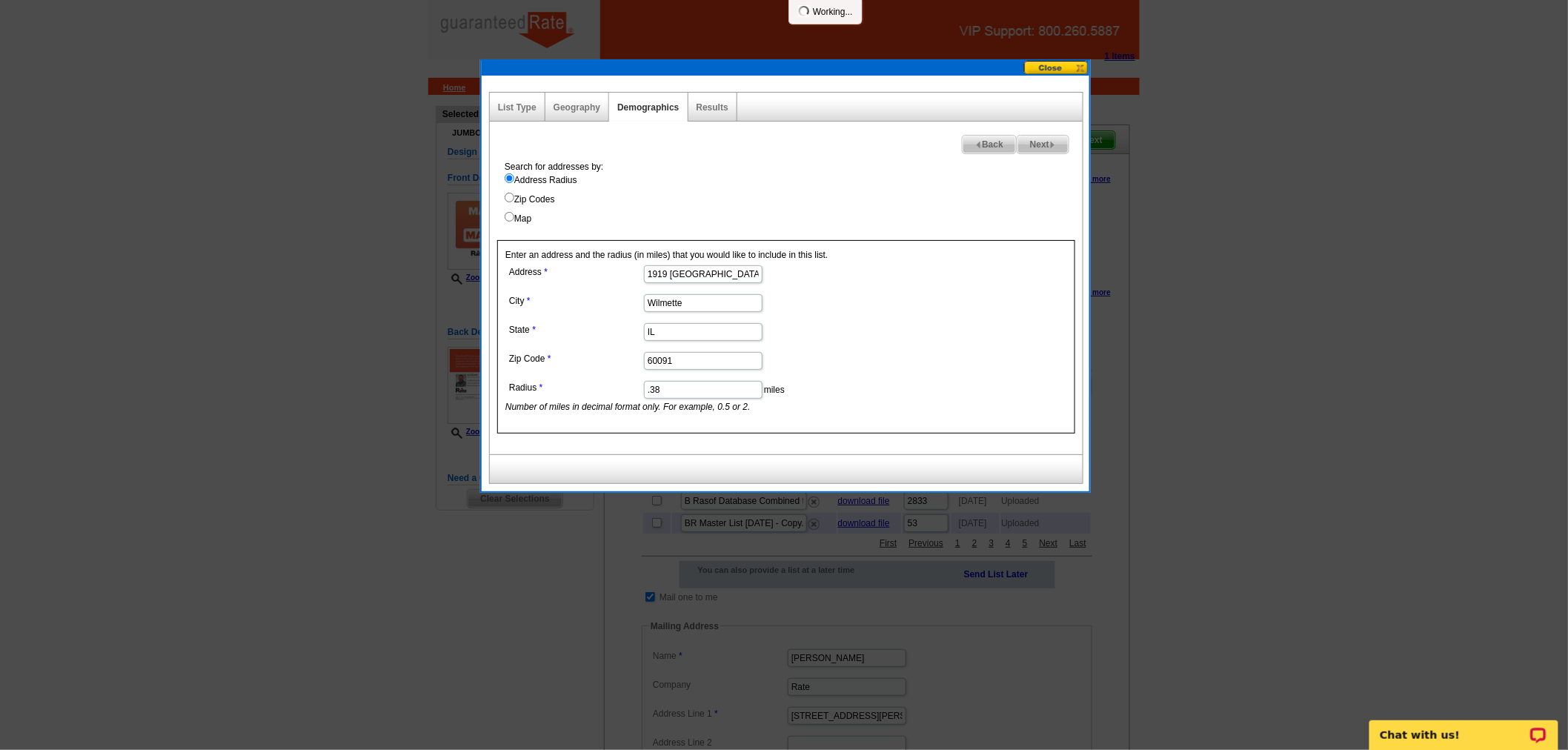
select select
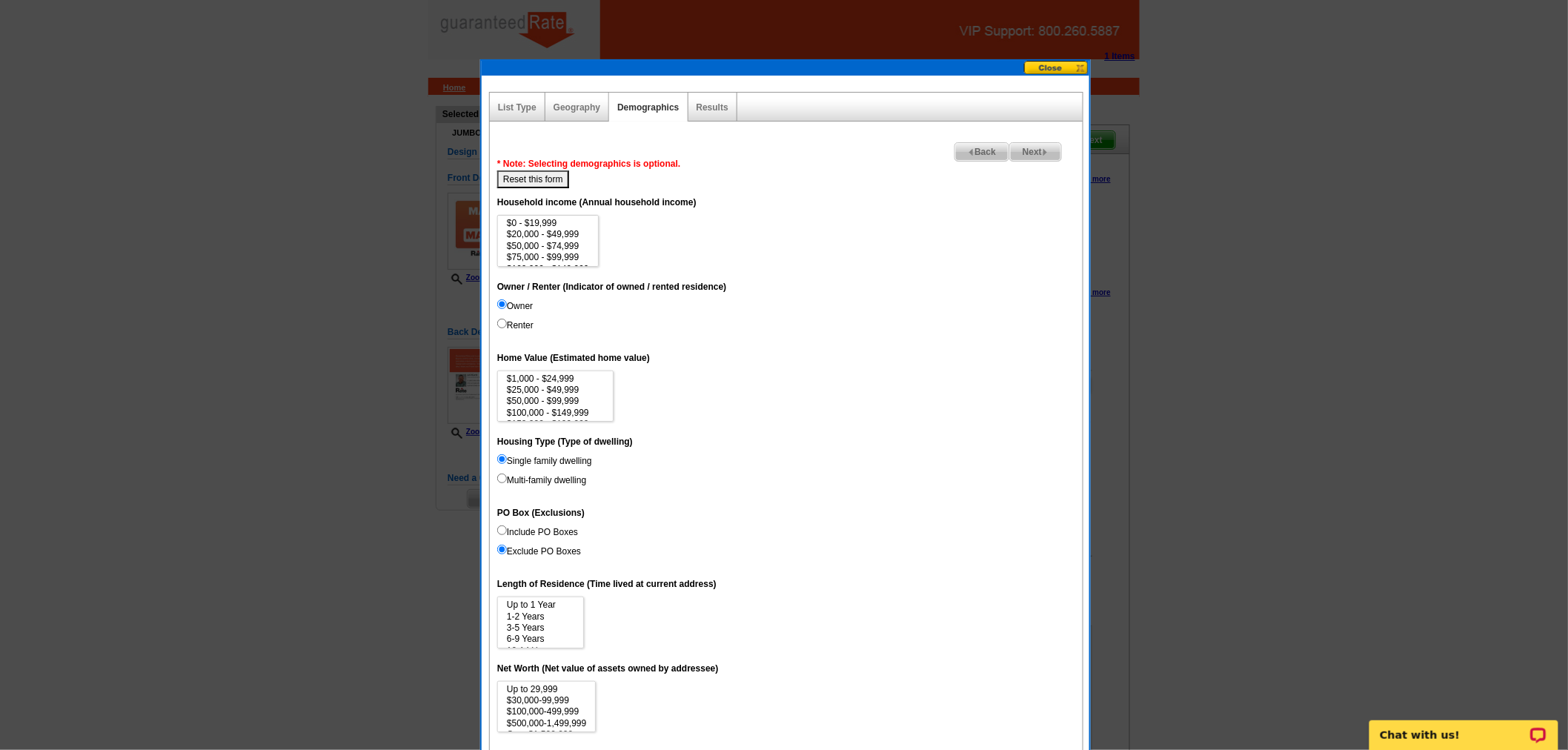
click at [1023, 152] on span "Next" at bounding box center [1036, 152] width 51 height 18
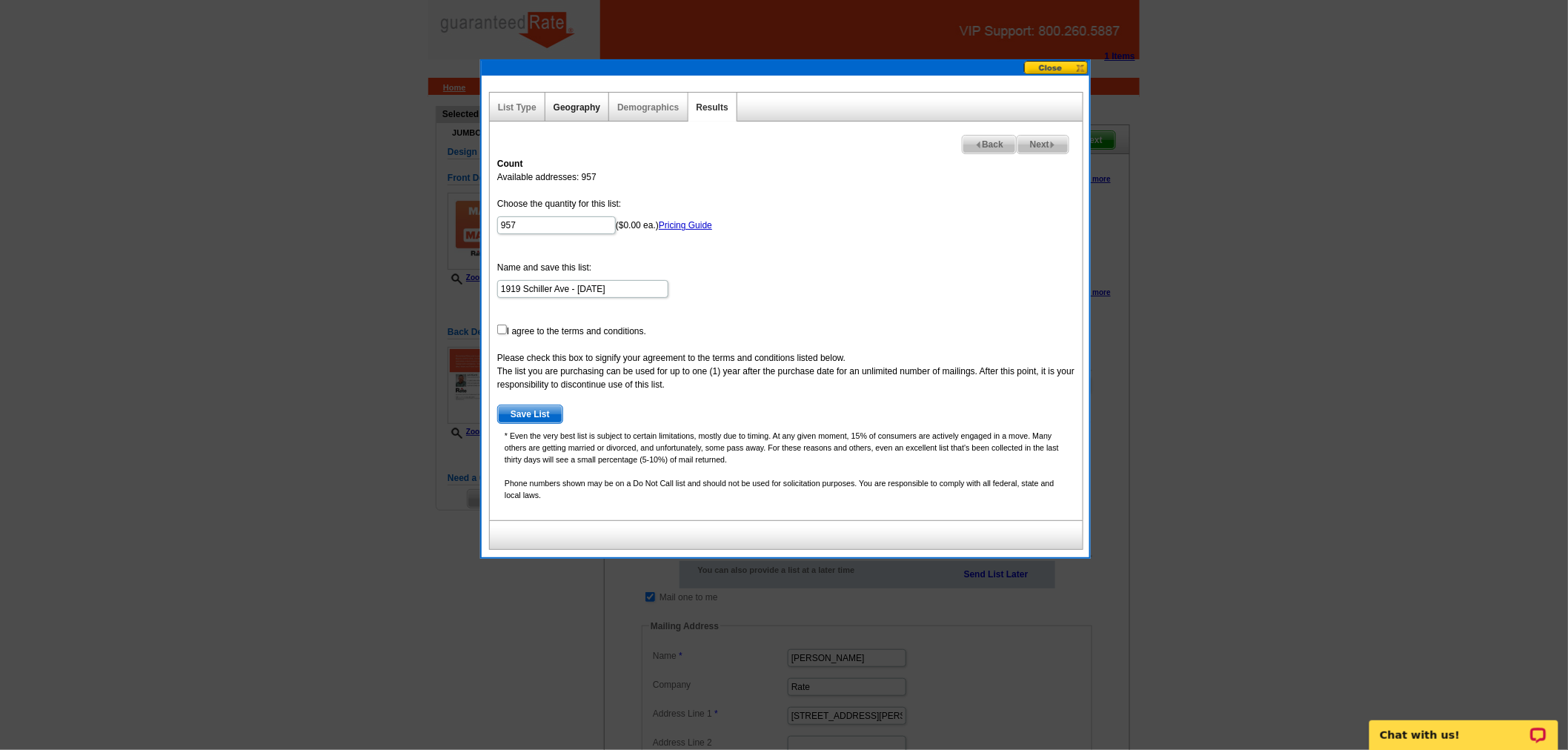
click at [588, 109] on link "Geography" at bounding box center [577, 108] width 47 height 11
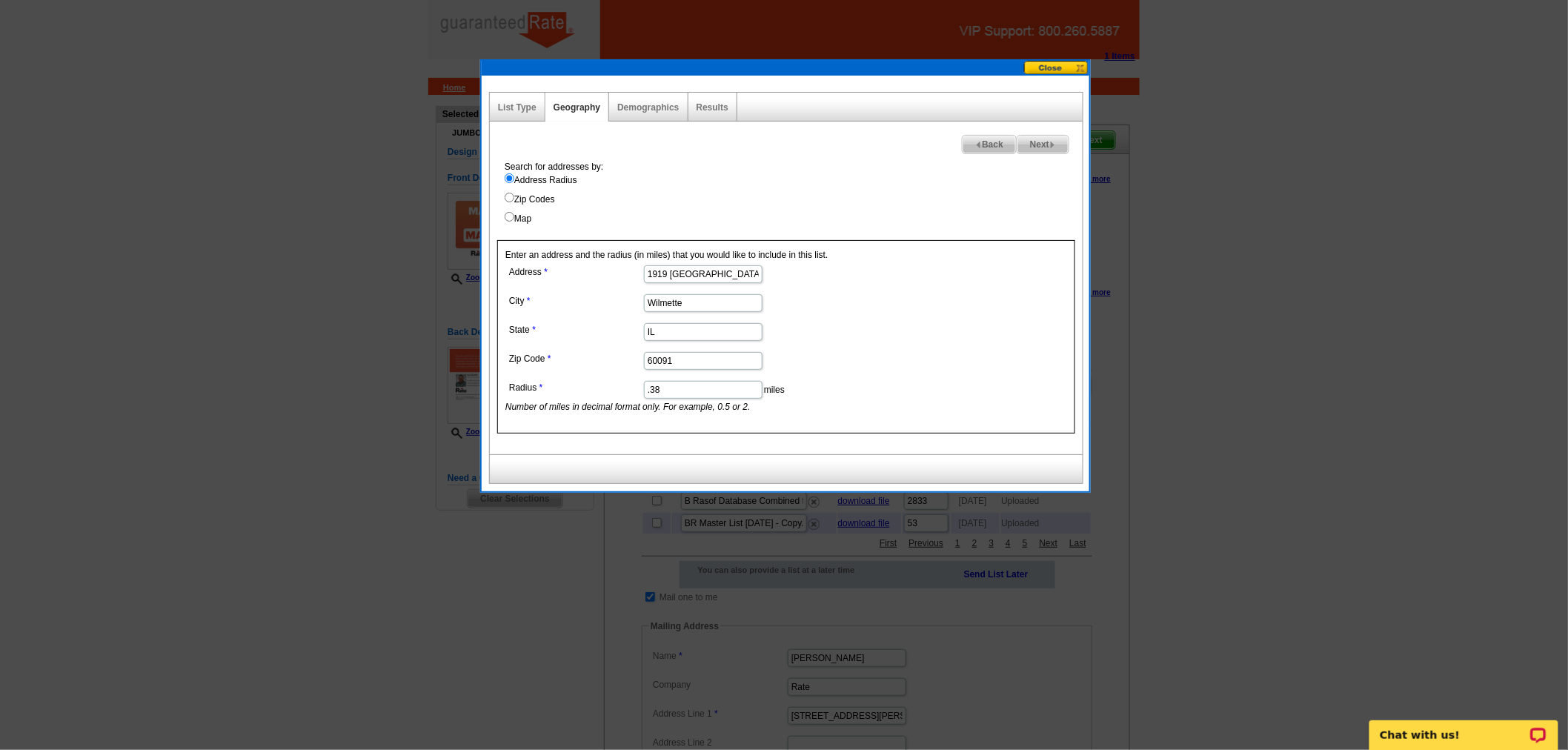
click at [675, 389] on input ".38" at bounding box center [703, 390] width 118 height 18
type input ".39"
click at [956, 343] on form "Address [STREET_ADDRESS] [GEOGRAPHIC_DATA] [US_STATE] Zip Code 60091 Radius .39…" at bounding box center [786, 337] width 562 height 152
click at [1036, 142] on span "Next" at bounding box center [1043, 145] width 51 height 18
select select
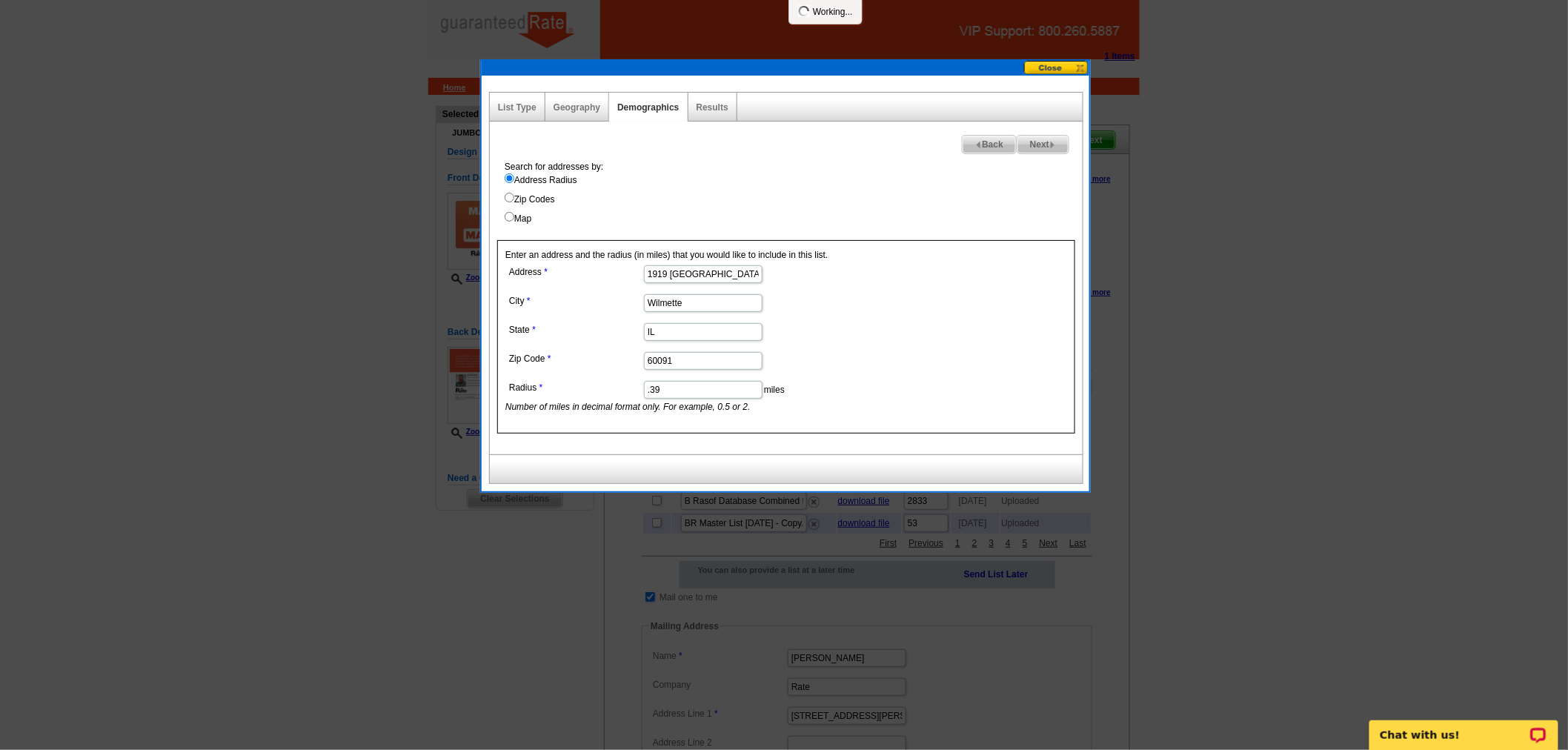
select select
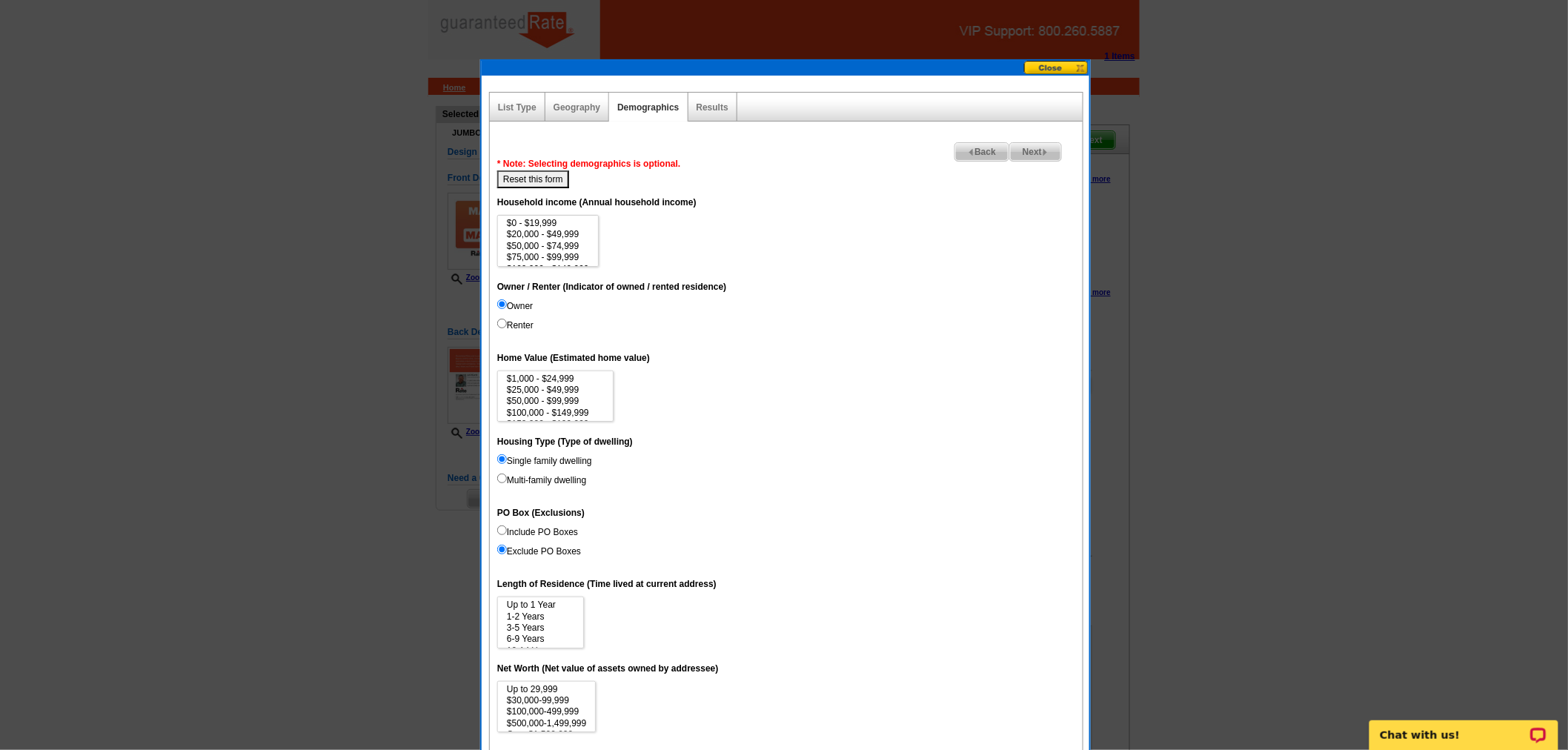
click at [1026, 150] on span "Next" at bounding box center [1036, 152] width 51 height 18
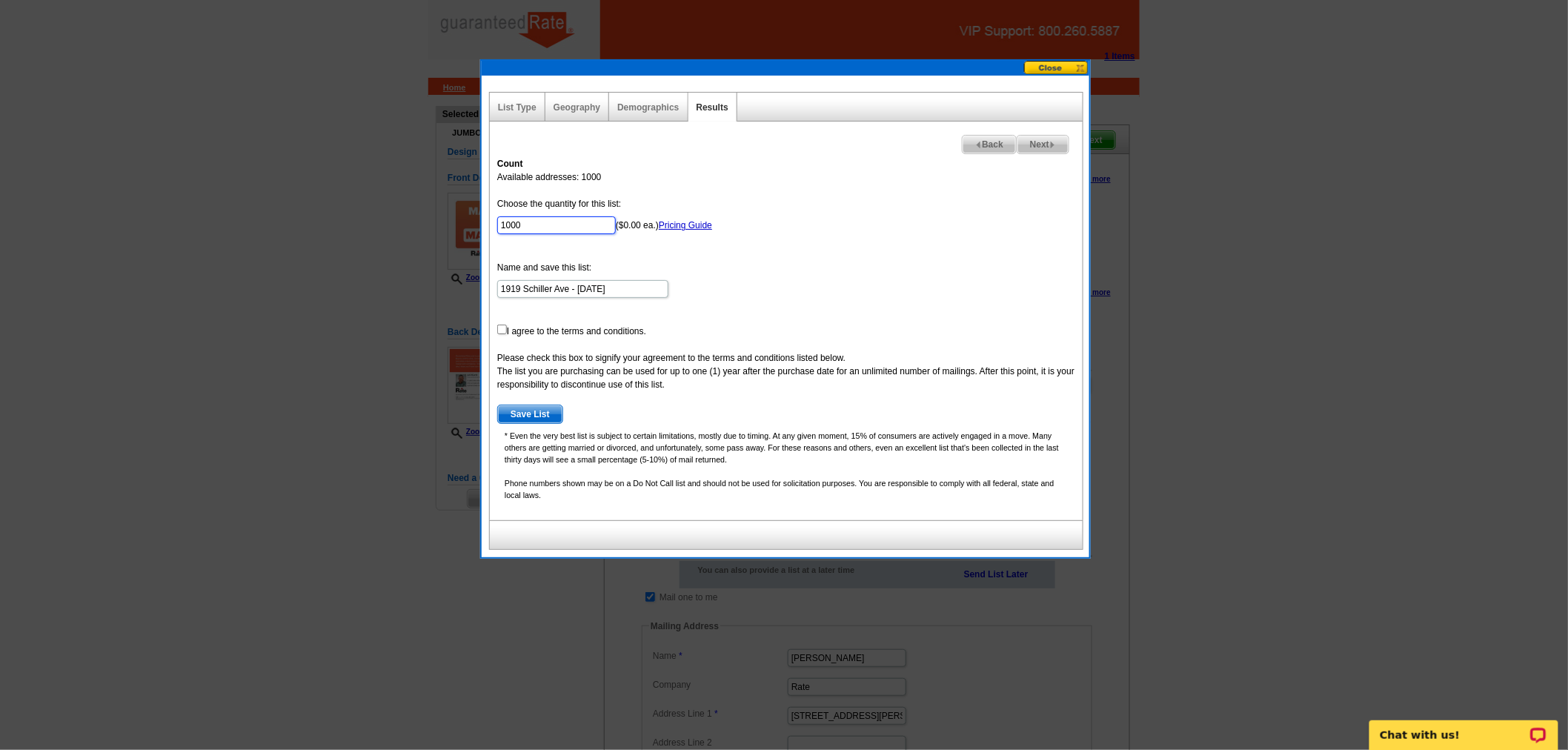
click at [569, 230] on input "1000" at bounding box center [556, 226] width 118 height 18
type input "1"
type input "989"
click at [497, 327] on input "checkbox" at bounding box center [502, 329] width 10 height 10
checkbox input "true"
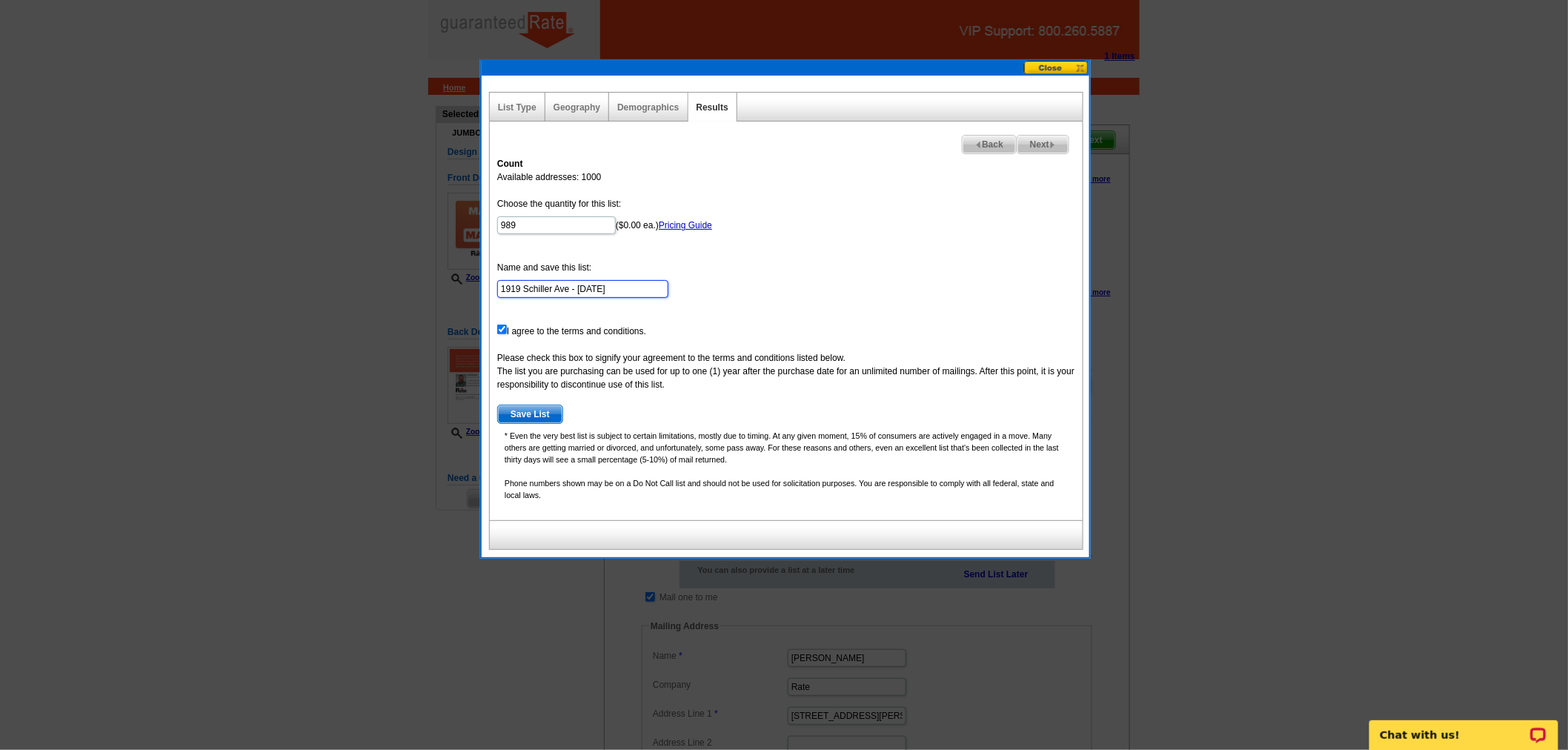
click at [602, 286] on input "1919 Schiller Ave - [DATE]" at bounding box center [582, 289] width 171 height 18
click at [609, 287] on input "1919 Schiller Ave - [DATE]" at bounding box center [582, 289] width 171 height 18
click at [497, 287] on input "1919 Schiller Ave - [DATE]" at bounding box center [582, 289] width 171 height 18
type input "single family 1919 Schiller Ave - [DATE]"
click at [526, 408] on span "Save List" at bounding box center [529, 414] width 64 height 18
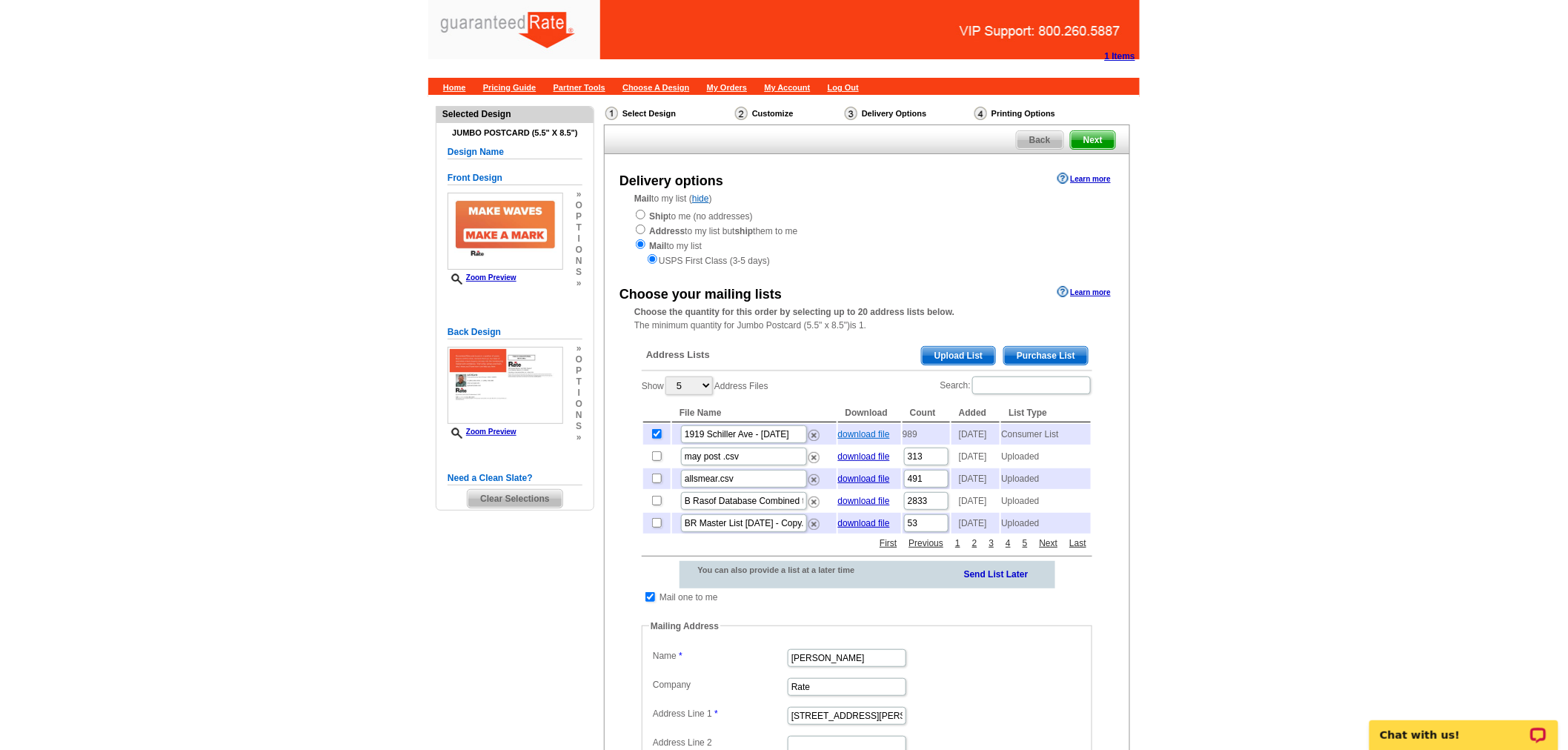
click at [861, 431] on link "download file" at bounding box center [864, 435] width 52 height 11
click at [658, 461] on input "checkbox" at bounding box center [657, 456] width 10 height 10
checkbox input "false"
click at [879, 435] on link "download file" at bounding box center [864, 435] width 52 height 11
click at [866, 432] on link "download file" at bounding box center [864, 435] width 52 height 11
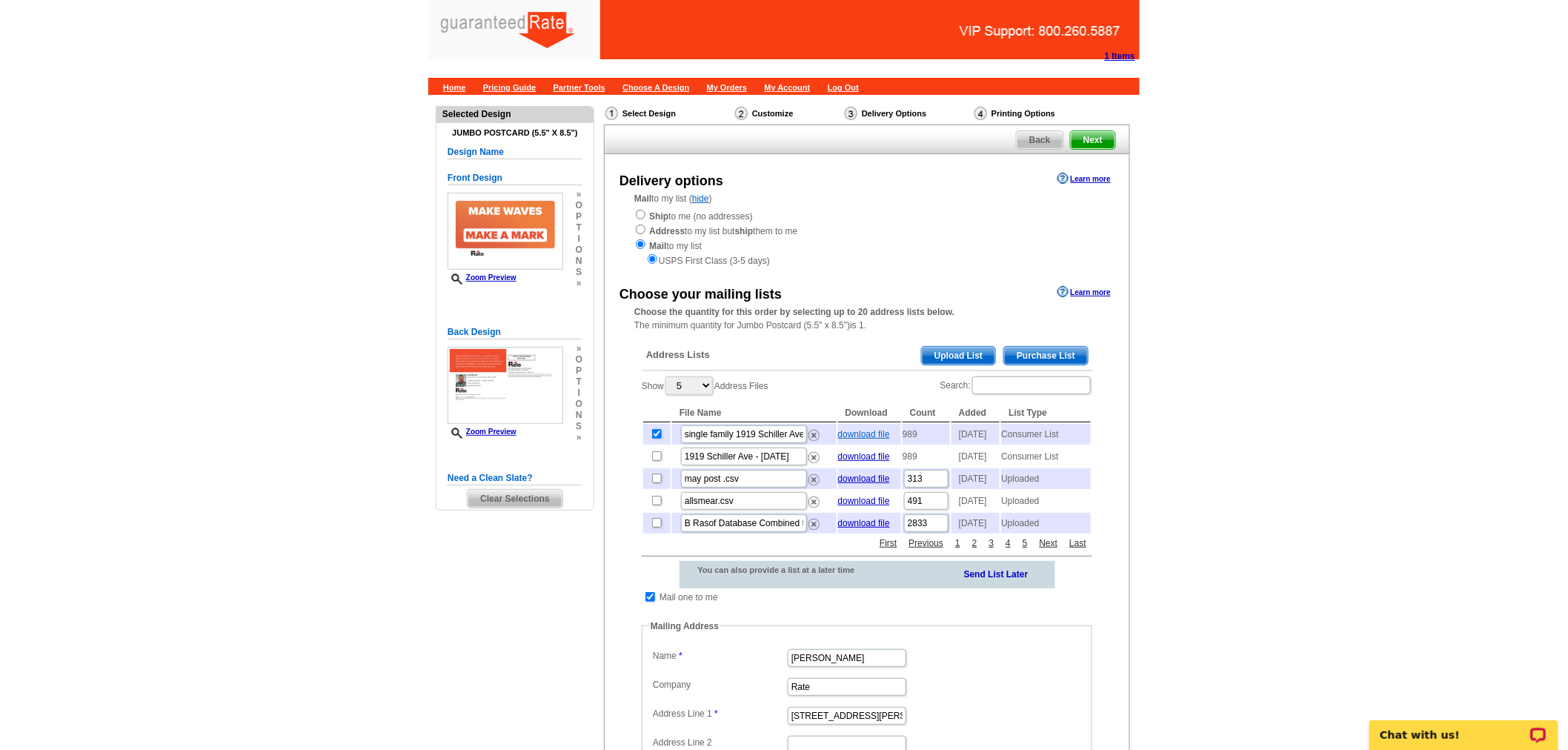
click at [864, 432] on link "download file" at bounding box center [864, 435] width 52 height 11
